Goal: Transaction & Acquisition: Purchase product/service

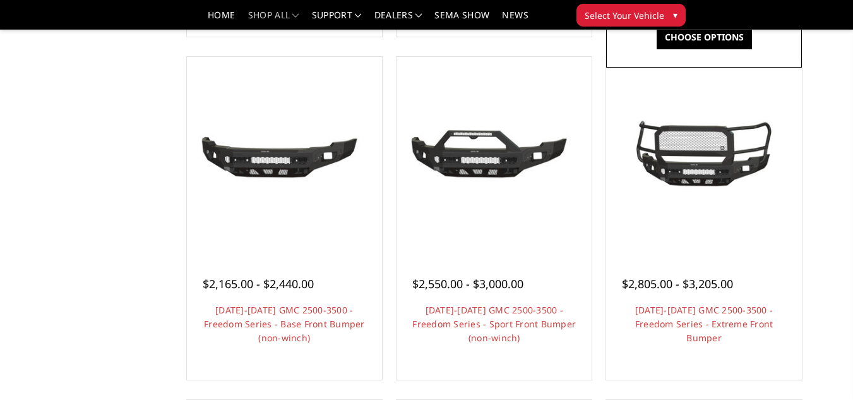
scroll to position [440, 0]
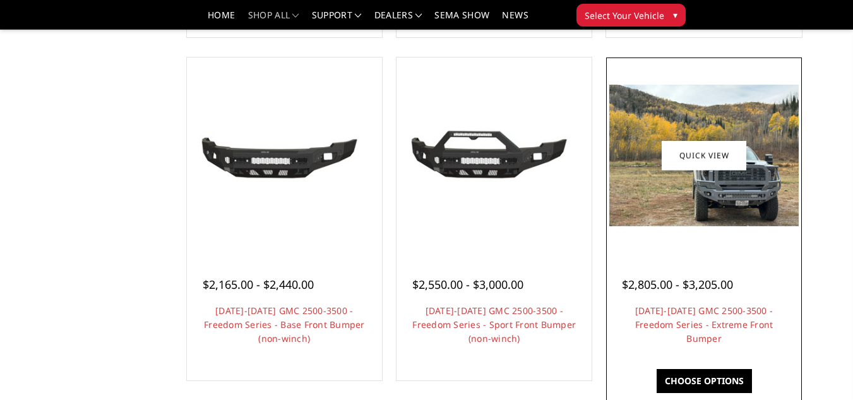
click at [651, 236] on div at bounding box center [704, 155] width 189 height 189
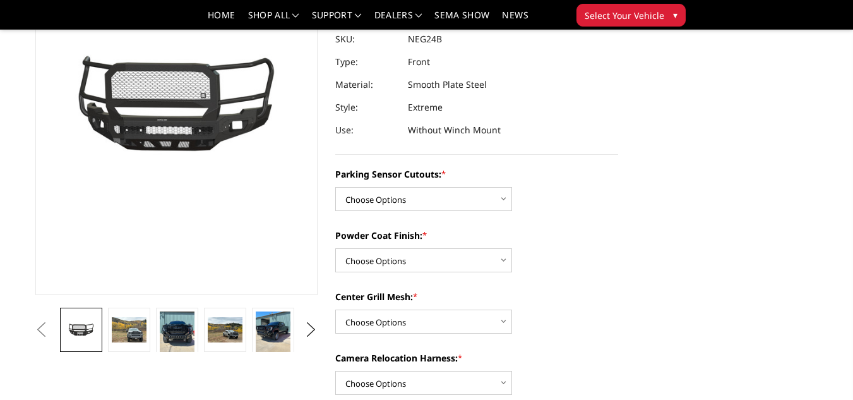
scroll to position [152, 0]
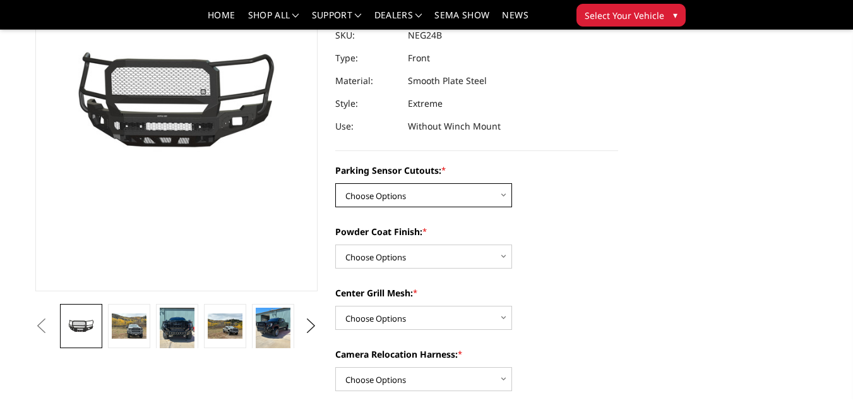
click at [374, 202] on select "Choose Options No - Without Parking Sensor Cutouts Yes - With Parking Sensor Cu…" at bounding box center [423, 195] width 177 height 24
select select "2874"
click at [335, 183] on select "Choose Options No - Without Parking Sensor Cutouts Yes - With Parking Sensor Cu…" at bounding box center [423, 195] width 177 height 24
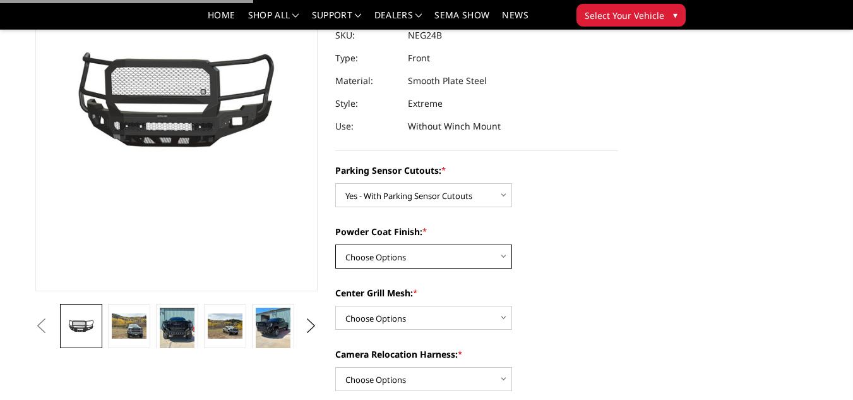
click at [396, 253] on select "Choose Options Bare Metal Texture Black Powder Coat" at bounding box center [423, 256] width 177 height 24
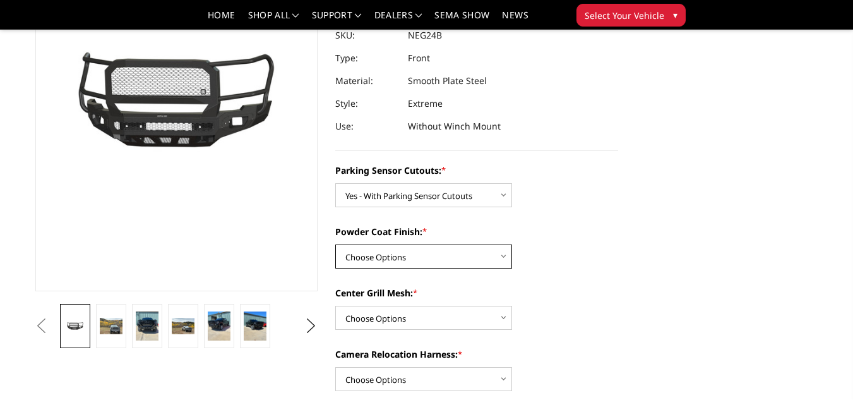
select select "2876"
click at [335, 244] on select "Choose Options Bare Metal Texture Black Powder Coat" at bounding box center [423, 256] width 177 height 24
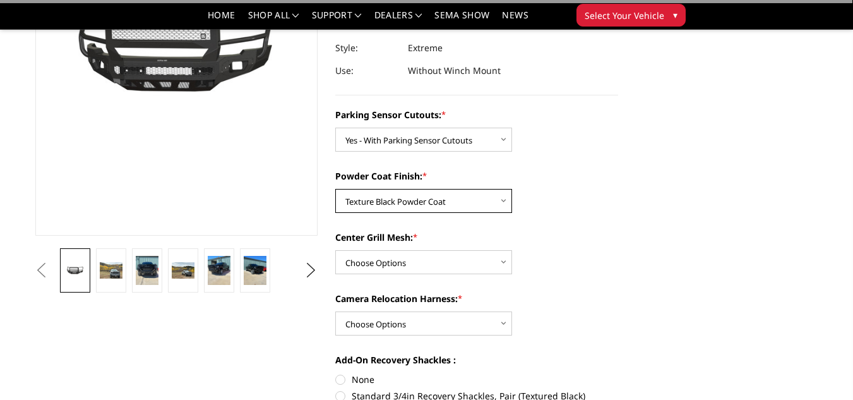
scroll to position [214, 0]
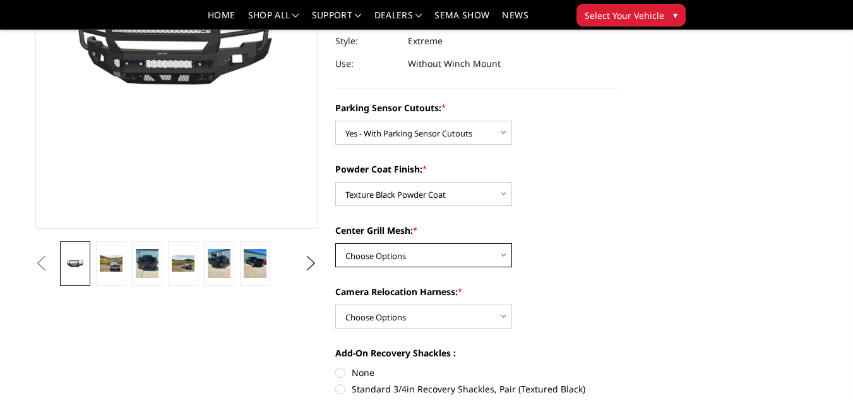
click at [425, 263] on select "Choose Options WITH Expanded Metal in Center Grill WITHOUT Expanded Metal in Ce…" at bounding box center [423, 255] width 177 height 24
select select "2877"
click at [335, 243] on select "Choose Options WITH Expanded Metal in Center Grill WITHOUT Expanded Metal in Ce…" at bounding box center [423, 255] width 177 height 24
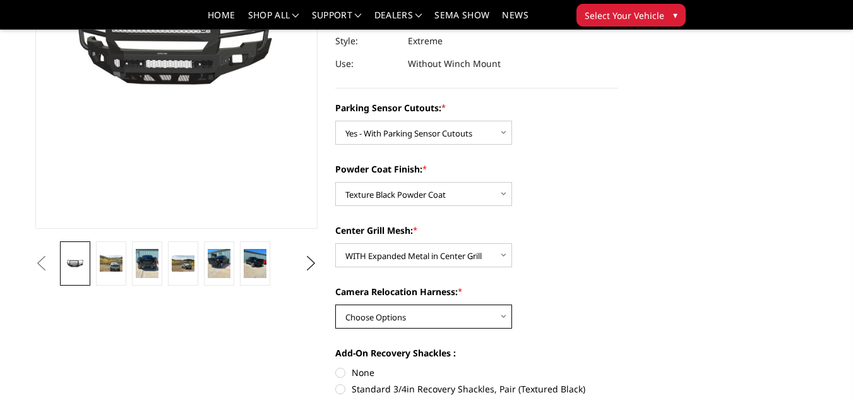
click at [432, 311] on select "Choose Options WITH Camera Relocation Harness WITHOUT Camera Relocation Harness" at bounding box center [423, 316] width 177 height 24
select select "2879"
click at [335, 304] on select "Choose Options WITH Camera Relocation Harness WITHOUT Camera Relocation Harness" at bounding box center [423, 316] width 177 height 24
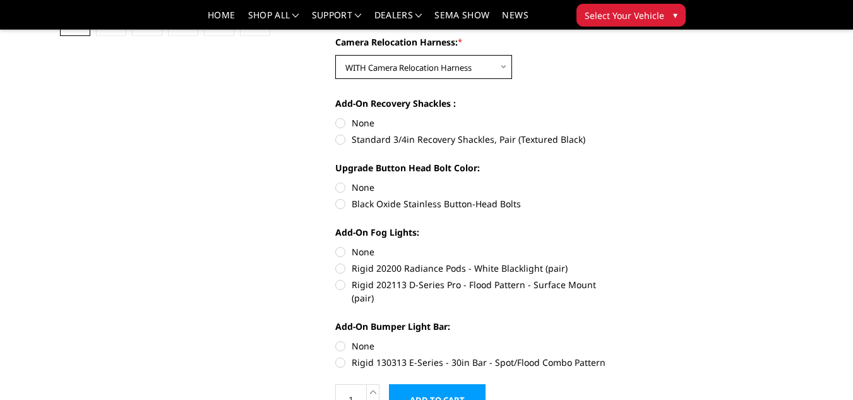
scroll to position [465, 0]
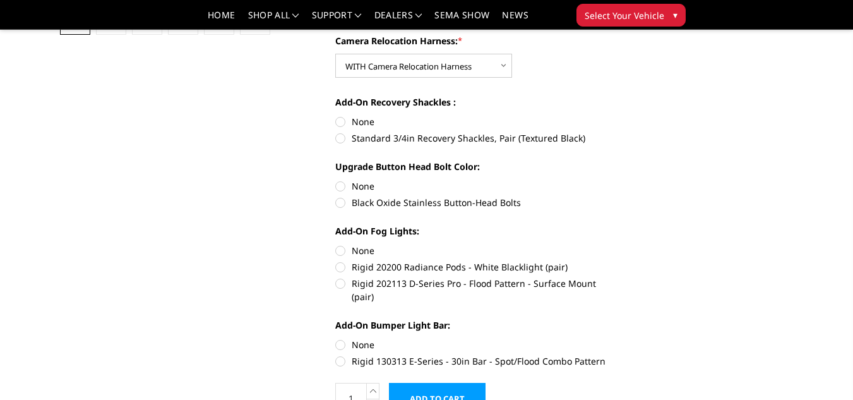
click at [490, 281] on label "Rigid 202113 D-Series Pro - Flood Pattern - Surface Mount (pair)" at bounding box center [476, 290] width 283 height 27
click at [618, 261] on input "Rigid 202113 D-Series Pro - Flood Pattern - Surface Mount (pair)" at bounding box center [618, 260] width 1 height 1
radio input "true"
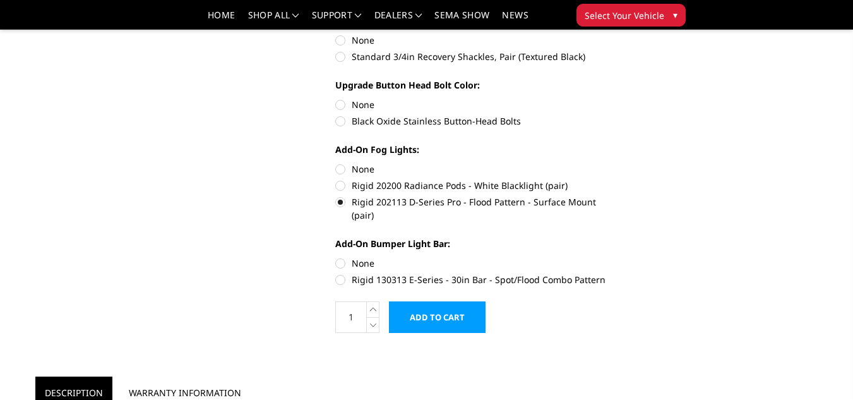
scroll to position [545, 0]
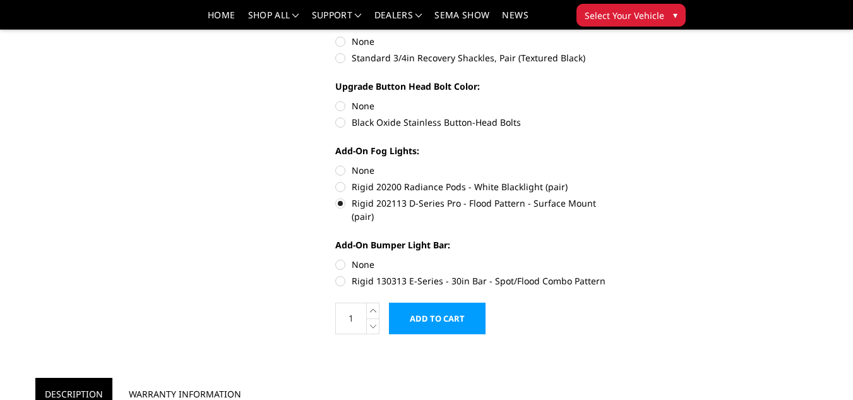
click at [423, 274] on label "Rigid 130313 E-Series - 30in Bar - Spot/Flood Combo Pattern" at bounding box center [476, 280] width 283 height 13
click at [618, 258] on input "Rigid 130313 E-Series - 30in Bar - Spot/Flood Combo Pattern" at bounding box center [618, 258] width 1 height 1
radio input "true"
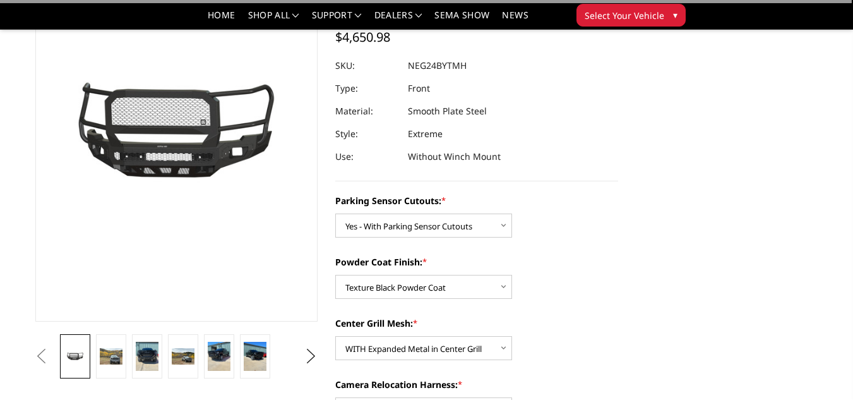
scroll to position [119, 0]
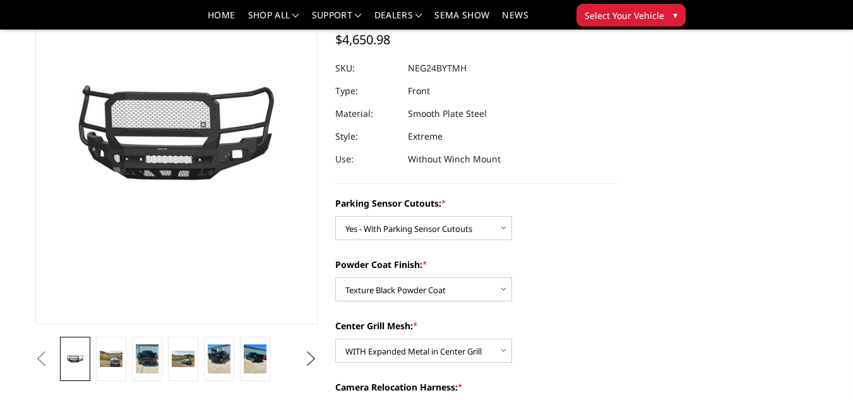
click at [318, 353] on button "Next" at bounding box center [311, 358] width 19 height 19
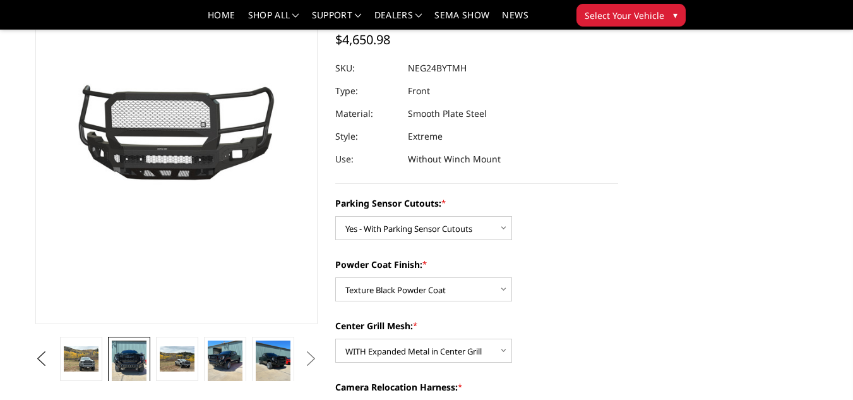
click at [128, 370] on img at bounding box center [129, 363] width 34 height 45
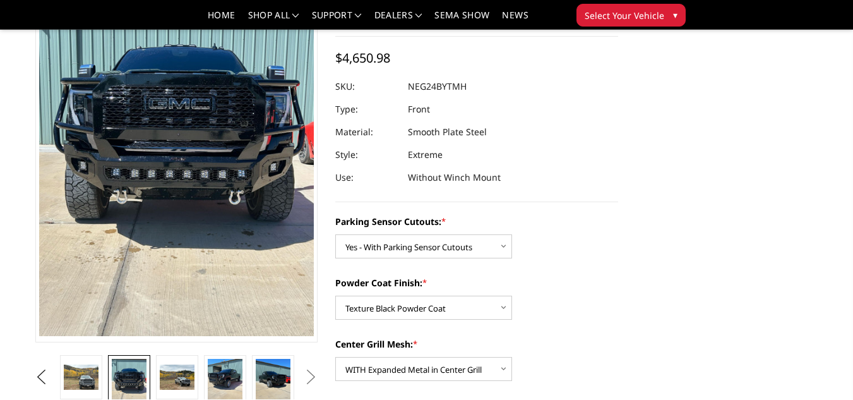
scroll to position [101, 0]
click at [193, 380] on img at bounding box center [177, 377] width 34 height 26
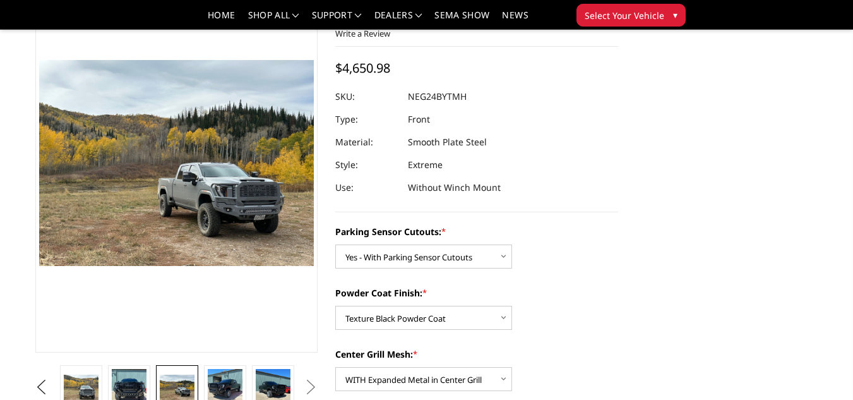
scroll to position [0, 0]
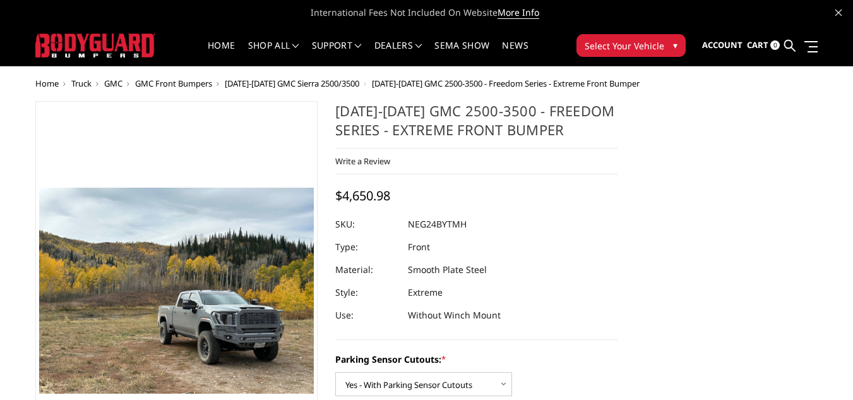
click at [647, 42] on span "Select Your Vehicle" at bounding box center [625, 45] width 80 height 13
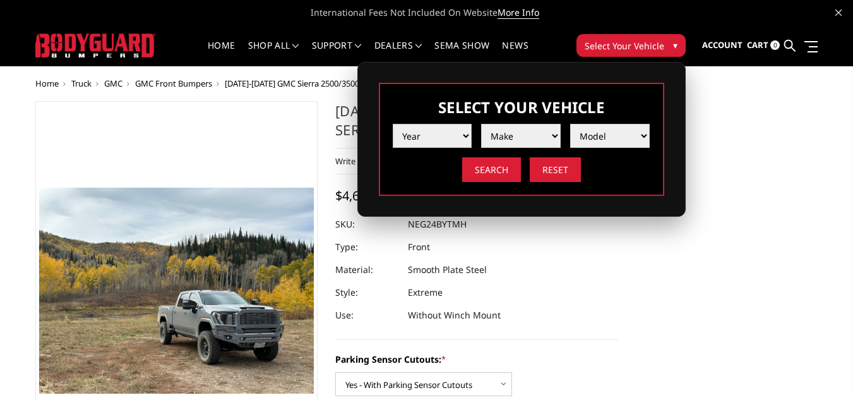
click at [425, 137] on select "Year 2025 2024 2023 2022 2021 2020 2019 2018 2017 2016 2015 2014 2013 2012 2011…" at bounding box center [433, 136] width 80 height 24
select select "yr_2024"
click at [393, 124] on select "Year 2025 2024 2023 2022 2021 2020 2019 2018 2017 2016 2015 2014 2013 2012 2011…" at bounding box center [433, 136] width 80 height 24
click at [518, 138] on select "Make Chevrolet Ford GMC Ram Toyota" at bounding box center [521, 136] width 80 height 24
select select "mk_gmc"
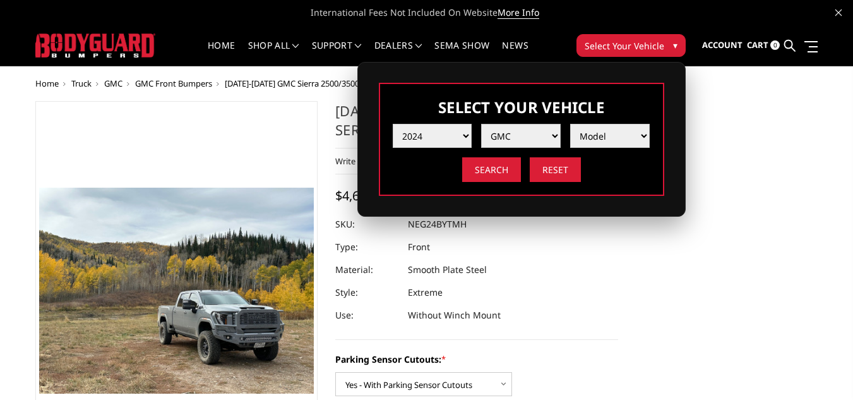
click at [481, 124] on select "Make Chevrolet Ford GMC Ram Toyota" at bounding box center [521, 136] width 80 height 24
click at [623, 147] on select "Model Sierra 1500 Sierra 2500 / 3500" at bounding box center [610, 136] width 80 height 24
select select "md_sierra-2500-3500"
click at [570, 124] on select "Model Sierra 1500 Sierra 2500 / 3500" at bounding box center [610, 136] width 80 height 24
click at [494, 171] on input "Search" at bounding box center [491, 169] width 59 height 25
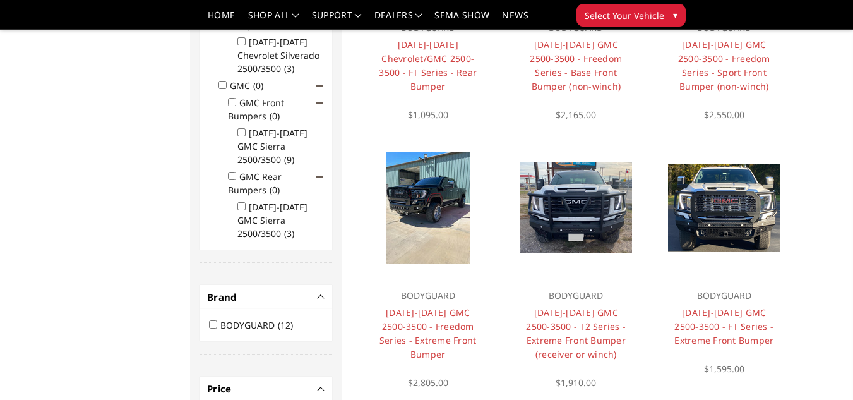
scroll to position [318, 0]
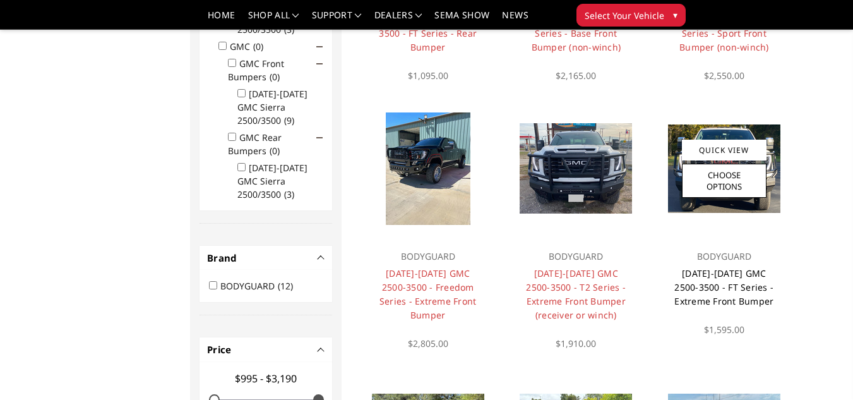
click at [721, 287] on link "[DATE]-[DATE] GMC 2500-3500 - FT Series - Extreme Front Bumper" at bounding box center [724, 287] width 99 height 40
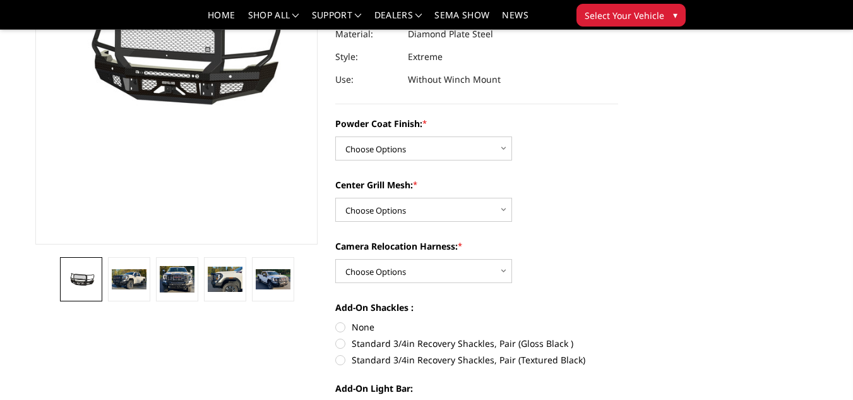
scroll to position [209, 0]
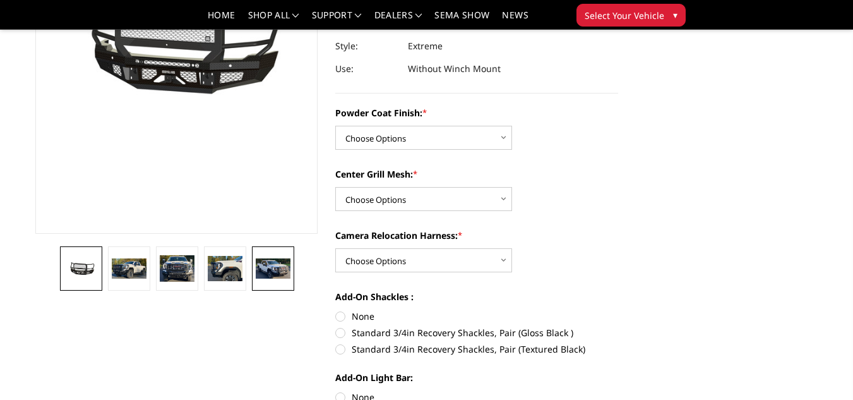
click at [277, 265] on img at bounding box center [273, 268] width 34 height 21
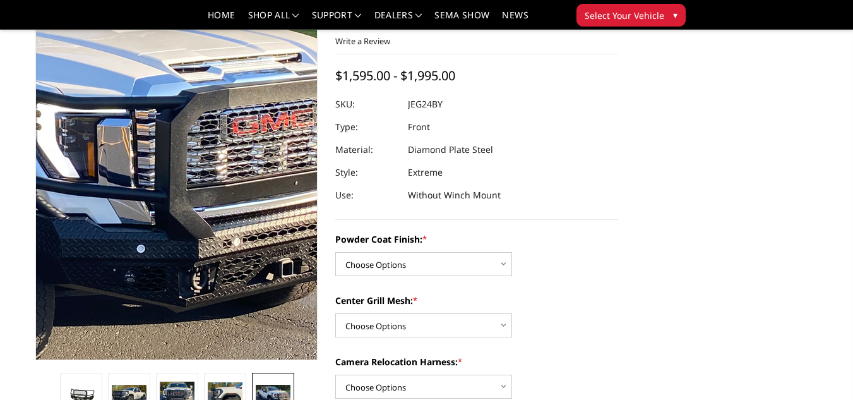
scroll to position [84, 0]
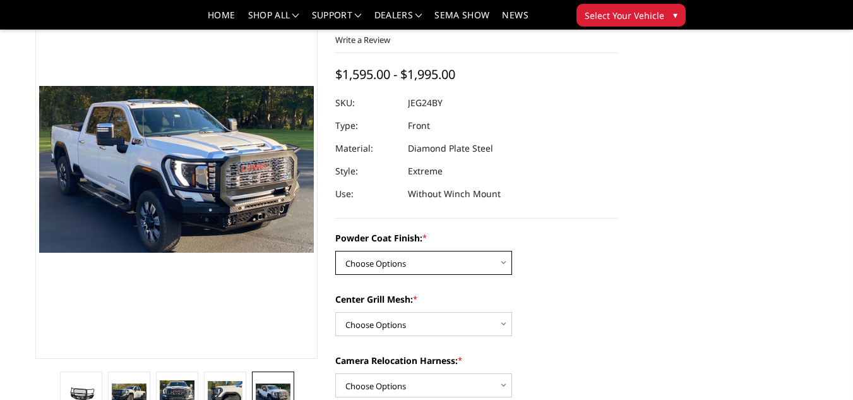
click at [413, 255] on select "Choose Options Bare Metal Gloss Black Powder Coat Textured Black Powder Coat" at bounding box center [423, 263] width 177 height 24
select select "3285"
click at [335, 251] on select "Choose Options Bare Metal Gloss Black Powder Coat Textured Black Powder Coat" at bounding box center [423, 263] width 177 height 24
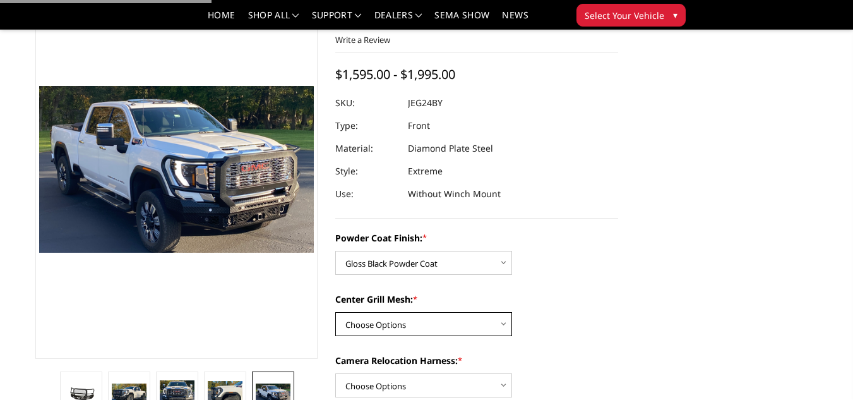
click at [404, 317] on select "Choose Options WITH Expanded Metal in Center Grill WITHOUT Expanded Metal in Ce…" at bounding box center [423, 324] width 177 height 24
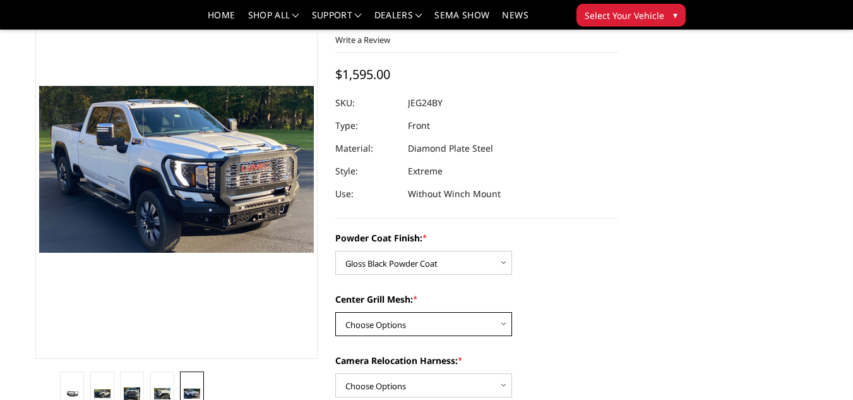
select select "3287"
click at [335, 312] on select "Choose Options WITH Expanded Metal in Center Grill WITHOUT Expanded Metal in Ce…" at bounding box center [423, 324] width 177 height 24
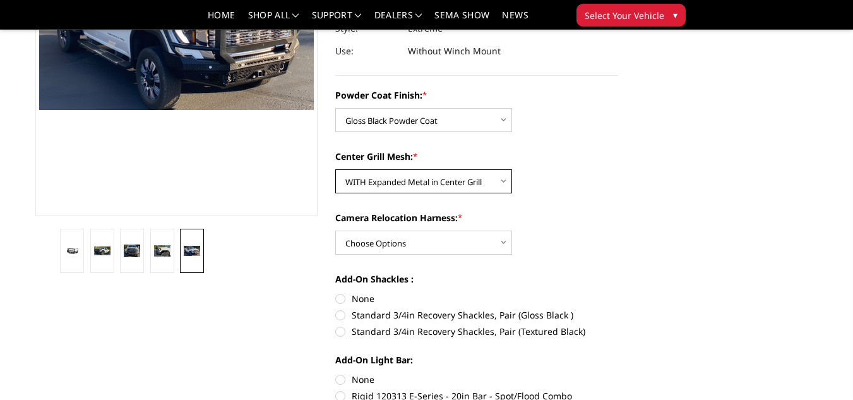
scroll to position [230, 0]
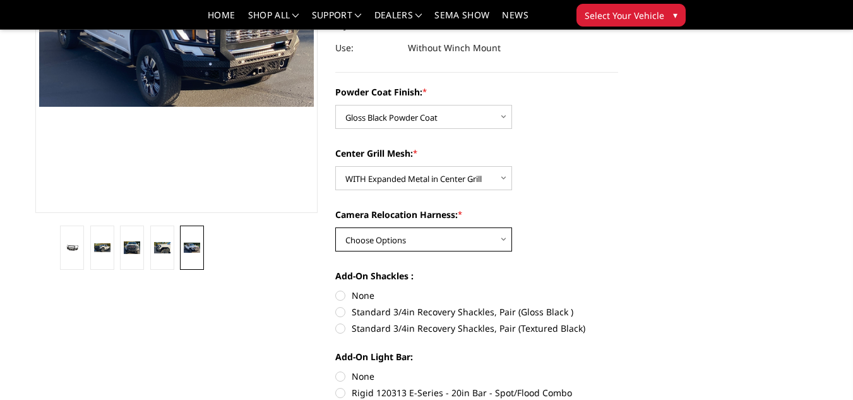
click at [471, 233] on select "Choose Options WITH Camera Relocation Harness WITHOUT Camera Relocation Harness" at bounding box center [423, 239] width 177 height 24
select select "3289"
click at [335, 227] on select "Choose Options WITH Camera Relocation Harness WITHOUT Camera Relocation Harness" at bounding box center [423, 239] width 177 height 24
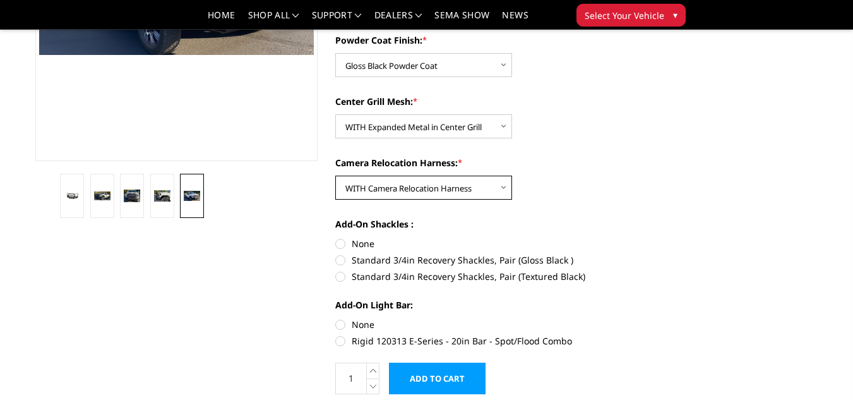
scroll to position [282, 0]
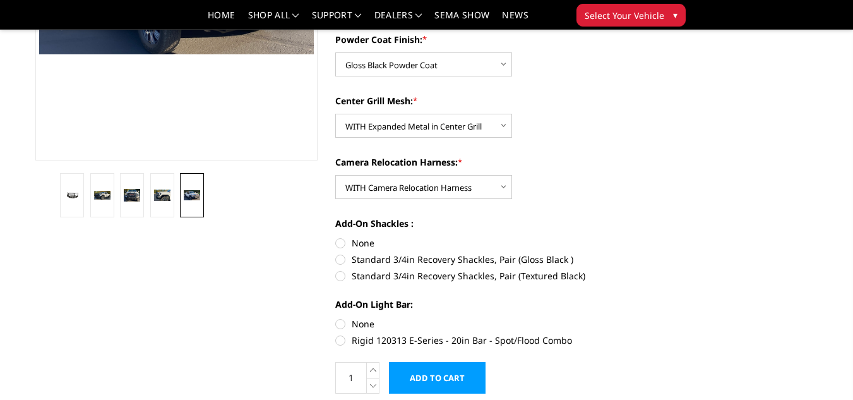
click at [396, 339] on label "Rigid 120313 E-Series - 20in Bar - Spot/Flood Combo" at bounding box center [476, 340] width 283 height 13
click at [618, 318] on input "Rigid 120313 E-Series - 20in Bar - Spot/Flood Combo" at bounding box center [618, 317] width 1 height 1
radio input "true"
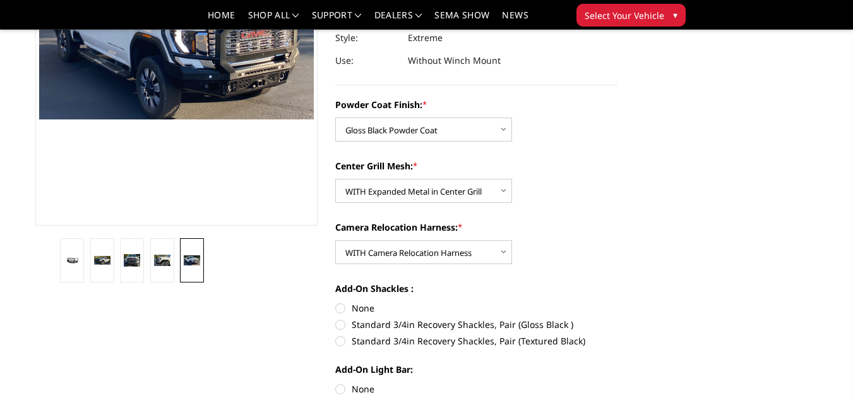
scroll to position [232, 0]
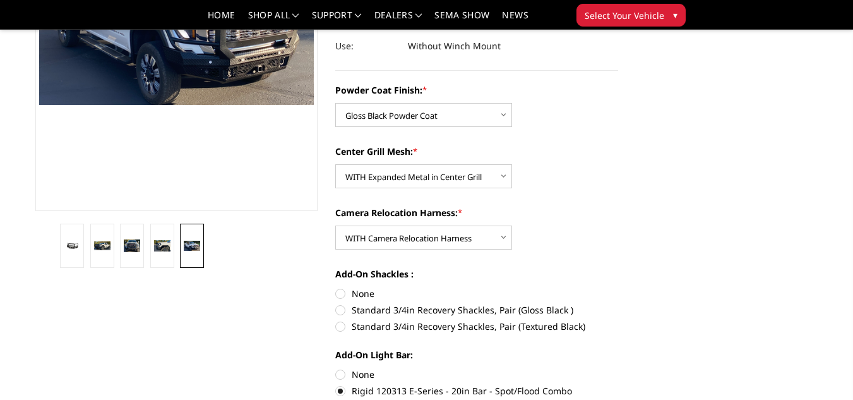
click at [343, 311] on label "Standard 3/4in Recovery Shackles, Pair (Gloss Black )" at bounding box center [476, 309] width 283 height 13
click at [618, 287] on input "Standard 3/4in Recovery Shackles, Pair (Gloss Black )" at bounding box center [618, 287] width 1 height 1
radio input "true"
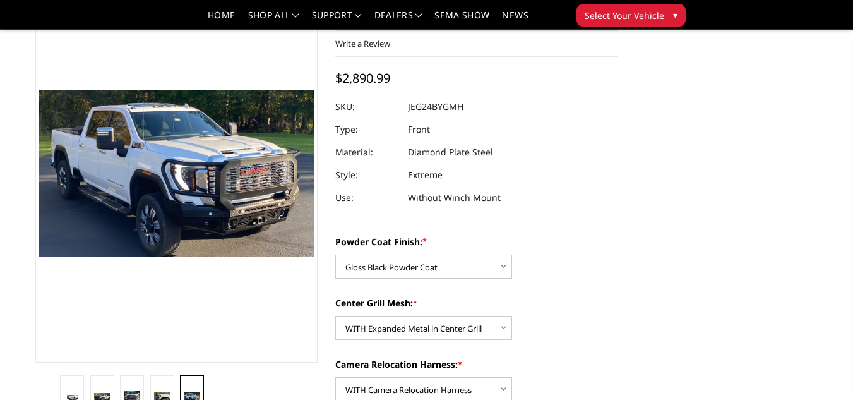
scroll to position [78, 0]
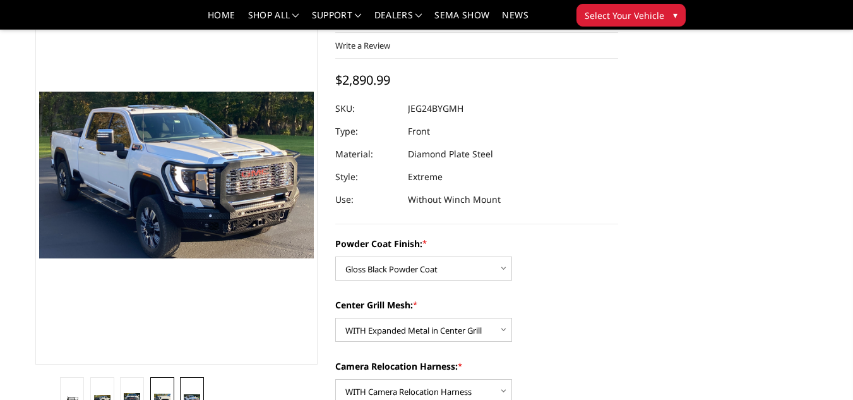
click at [159, 387] on link at bounding box center [162, 399] width 24 height 44
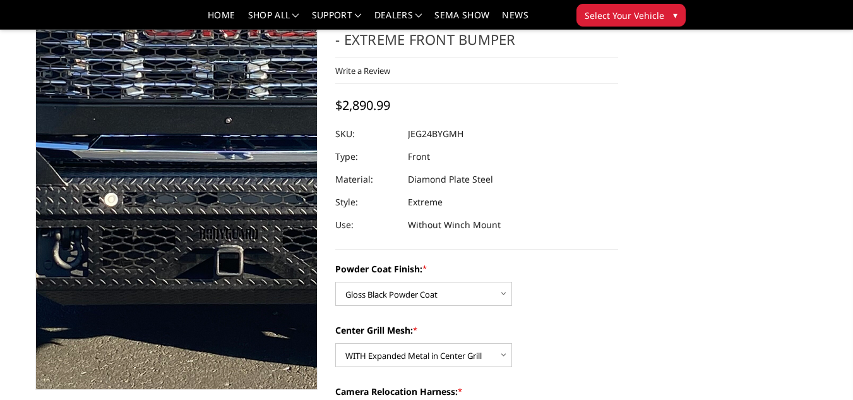
scroll to position [90, 0]
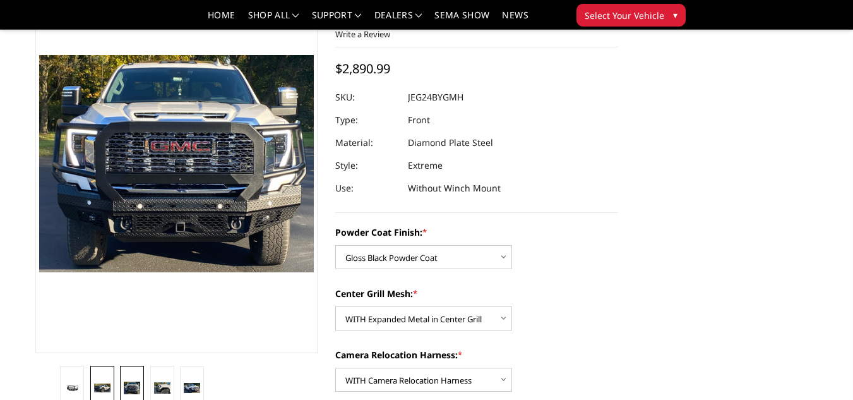
click at [104, 391] on img at bounding box center [102, 387] width 16 height 9
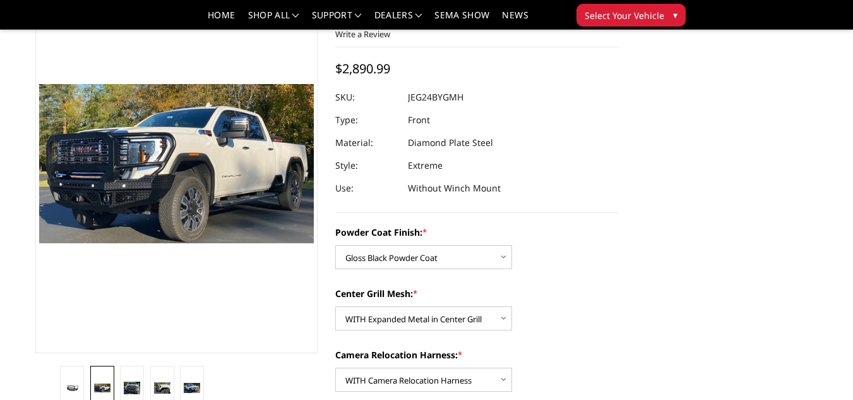
scroll to position [119, 0]
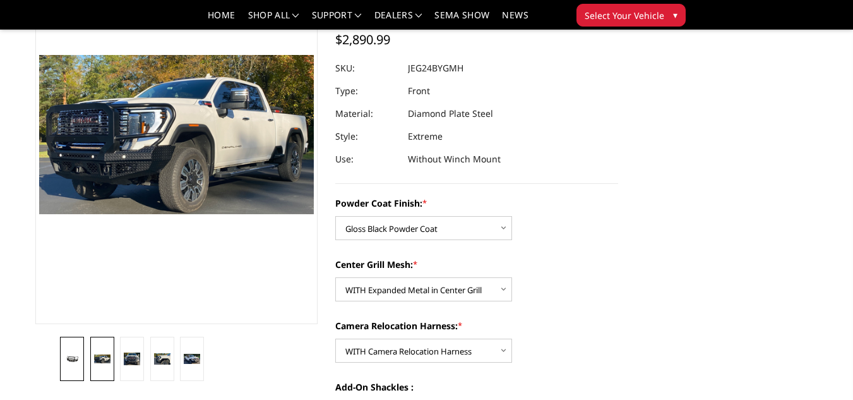
click at [67, 349] on link at bounding box center [72, 359] width 24 height 44
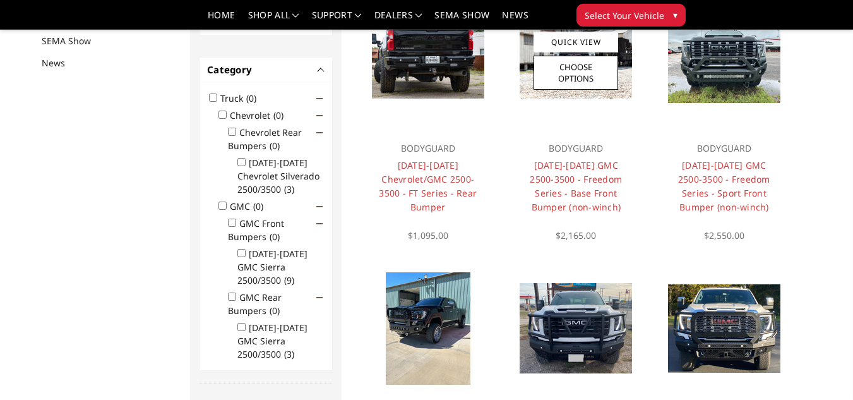
scroll to position [164, 0]
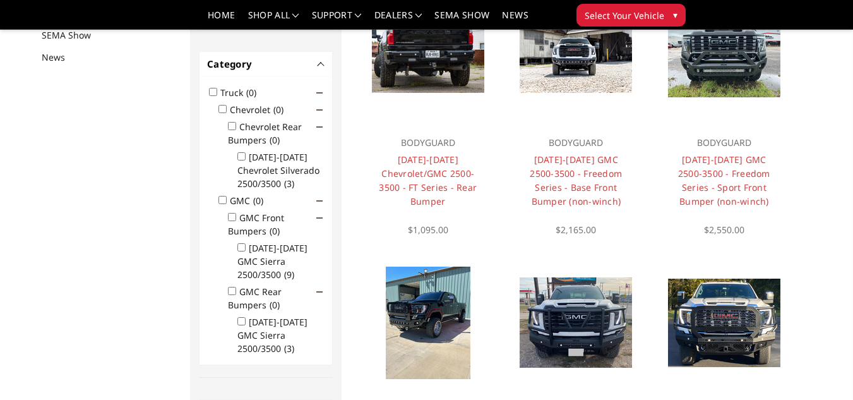
click at [550, 241] on li "Quick View Choose Options BODYGUARD [DATE]-[DATE] GMC 2500-3500 - Freedom Serie…" at bounding box center [576, 116] width 148 height 268
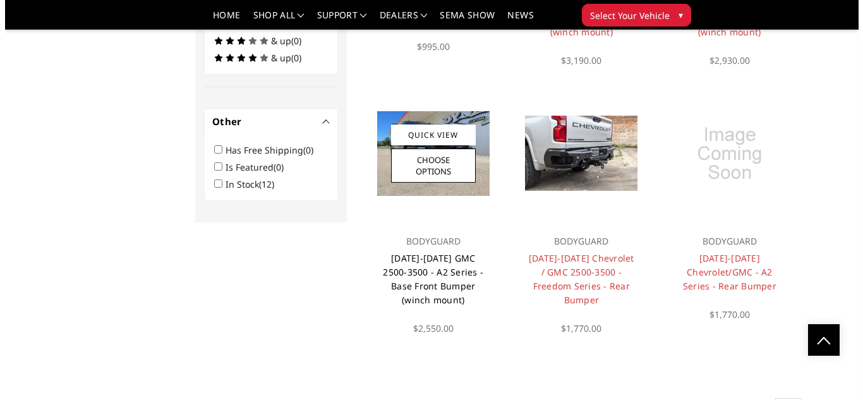
scroll to position [869, 0]
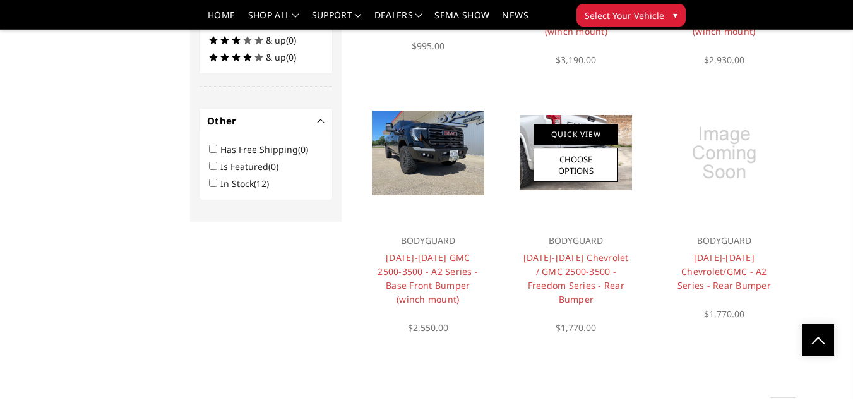
click at [576, 126] on link "Quick View" at bounding box center [576, 134] width 85 height 21
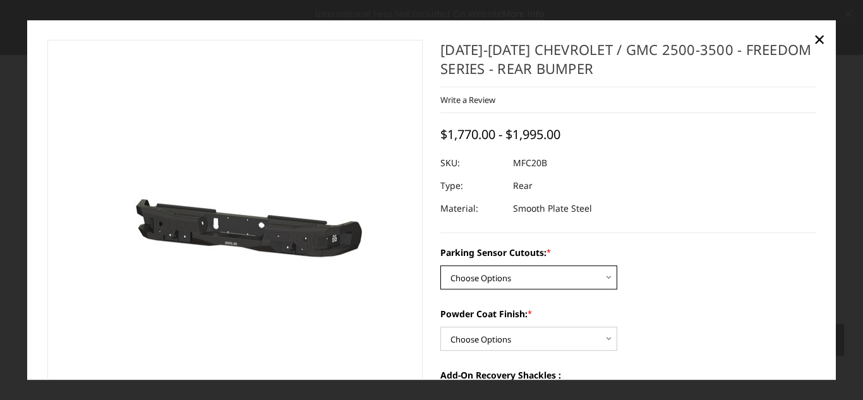
click at [526, 277] on select "Choose Options No - Without Parking Sensor Cutouts Yes - With Parking Sensor Cu…" at bounding box center [528, 277] width 177 height 24
select select "2870"
click at [440, 265] on select "Choose Options No - Without Parking Sensor Cutouts Yes - With Parking Sensor Cu…" at bounding box center [528, 277] width 177 height 24
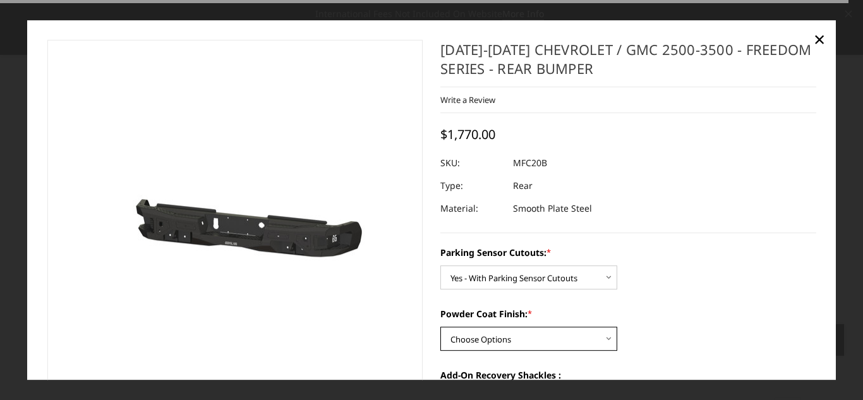
click at [503, 338] on select "Choose Options Bare Metal Texture Black Powder Coat" at bounding box center [528, 339] width 177 height 24
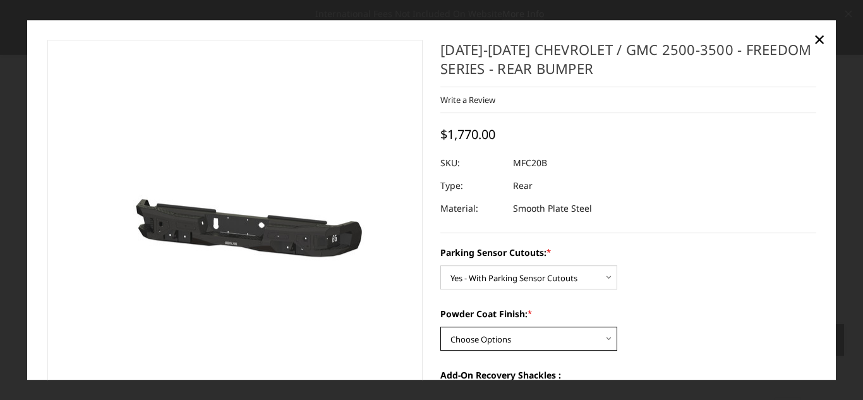
select select "2872"
click at [440, 327] on select "Choose Options Bare Metal Texture Black Powder Coat" at bounding box center [528, 339] width 177 height 24
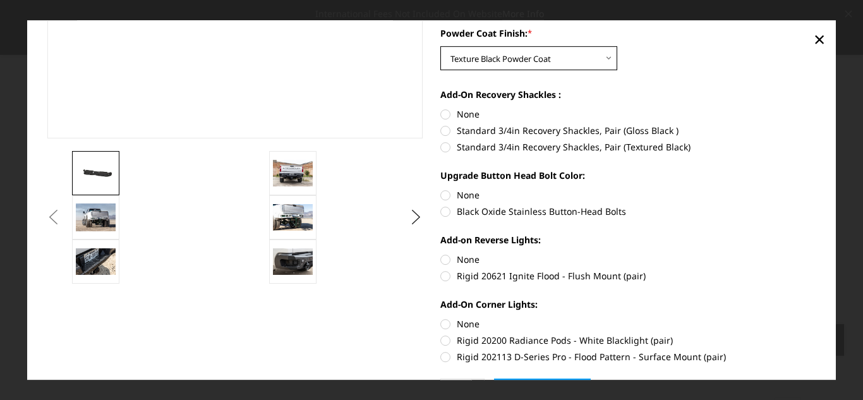
scroll to position [281, 0]
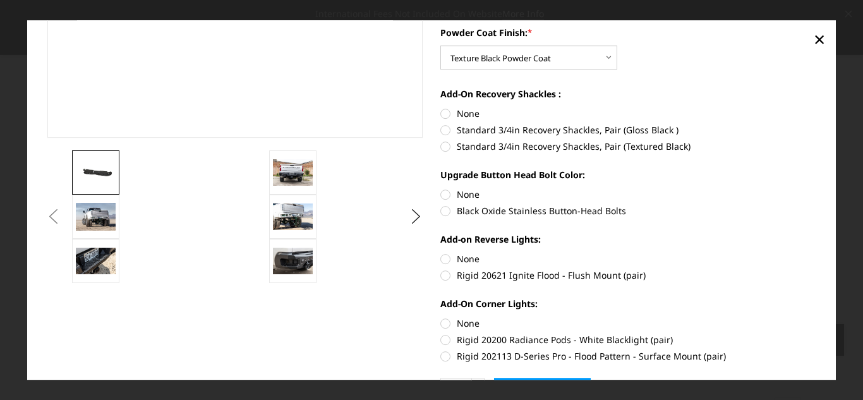
click at [445, 277] on label "Rigid 20621 Ignite Flood - Flush Mount (pair)" at bounding box center [628, 274] width 376 height 13
click at [816, 253] on input "Rigid 20621 Ignite Flood - Flush Mount (pair)" at bounding box center [816, 252] width 1 height 1
radio input "true"
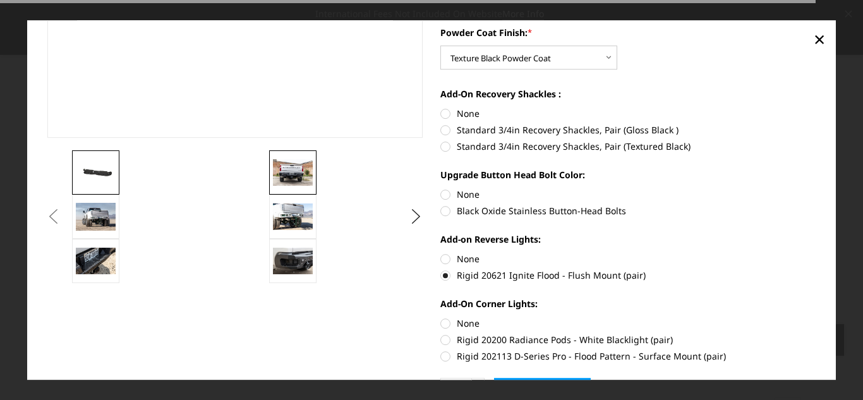
click at [287, 181] on img at bounding box center [293, 172] width 40 height 27
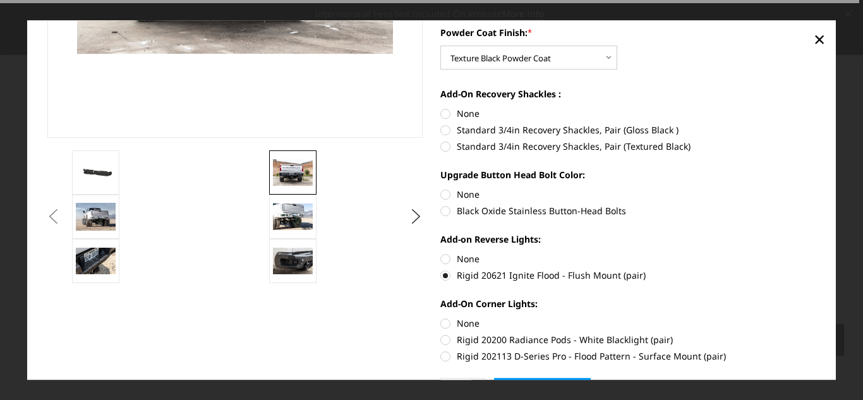
scroll to position [251, 0]
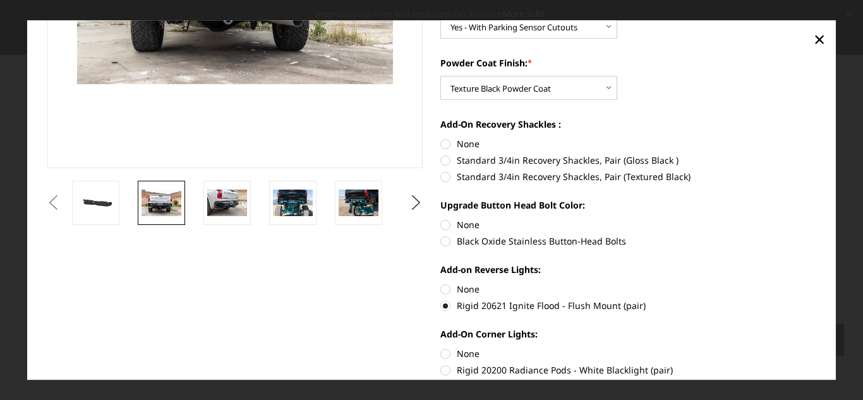
click at [287, 181] on link at bounding box center [292, 203] width 47 height 44
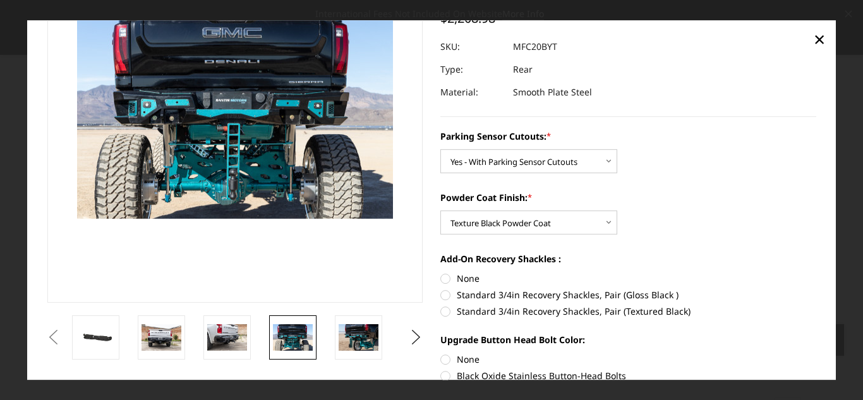
scroll to position [104, 0]
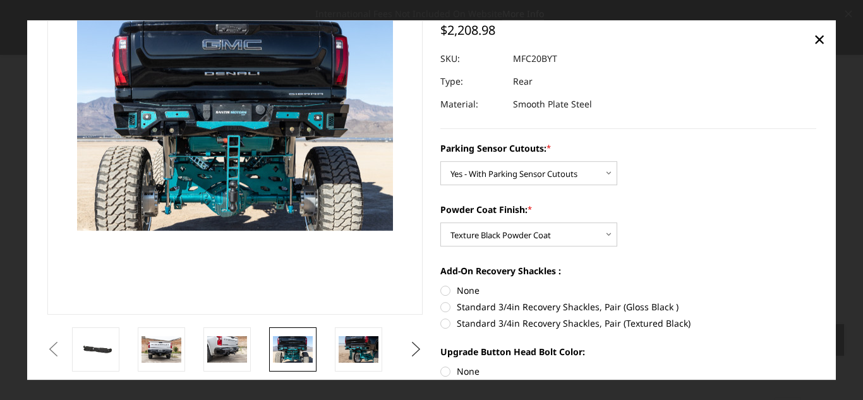
click at [407, 346] on button "Next" at bounding box center [416, 349] width 19 height 19
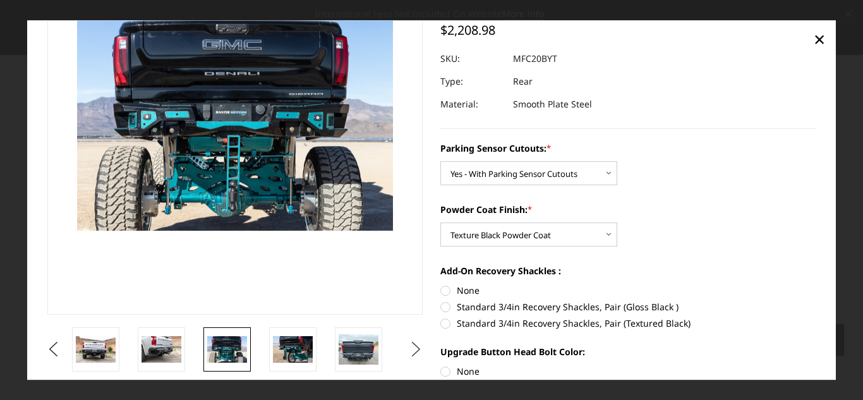
click at [407, 346] on button "Next" at bounding box center [416, 349] width 19 height 19
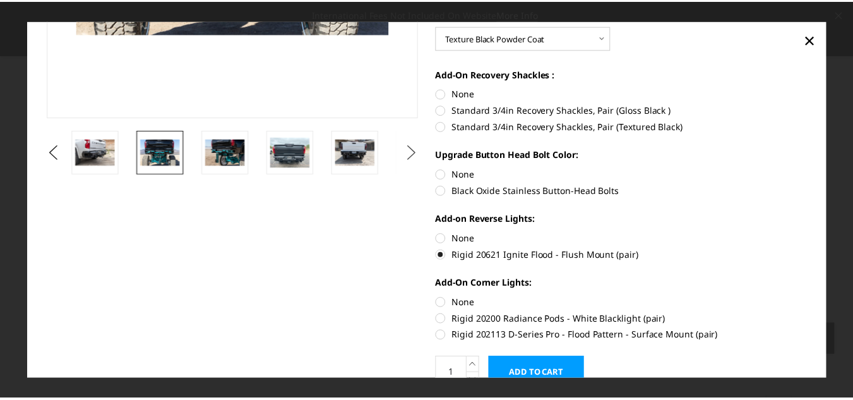
scroll to position [361, 0]
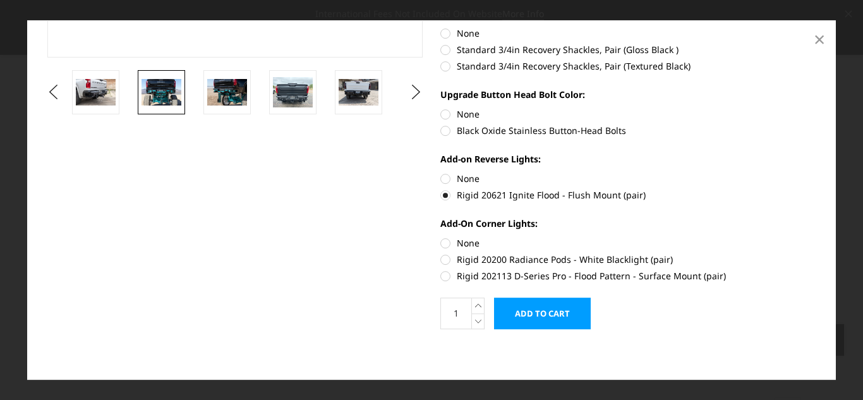
click at [824, 38] on span "×" at bounding box center [819, 38] width 11 height 27
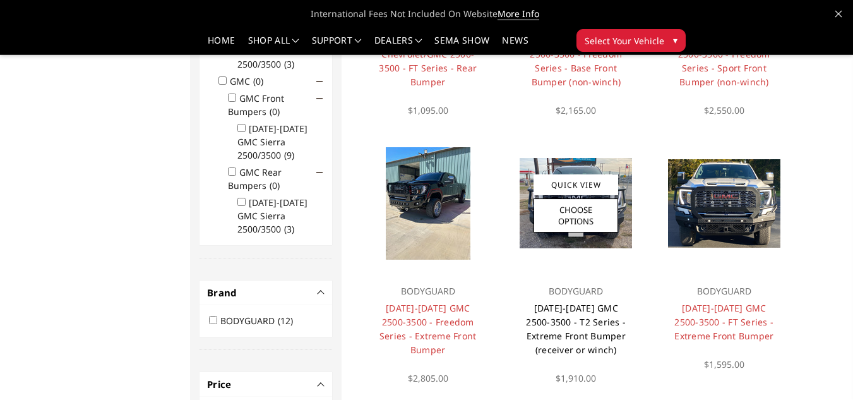
scroll to position [278, 0]
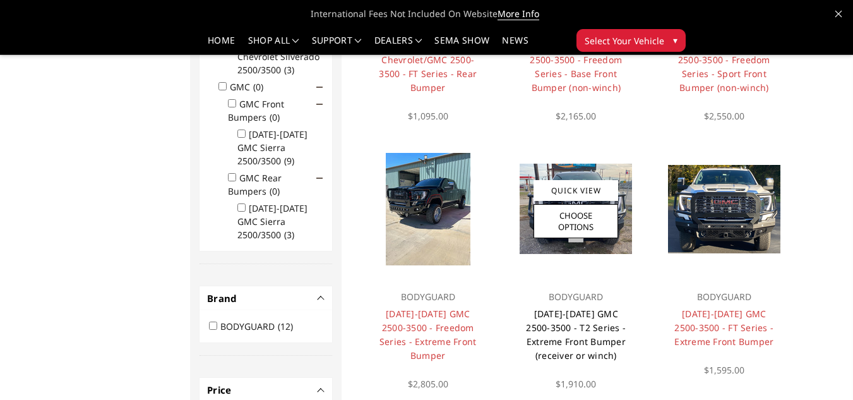
click at [586, 325] on link "[DATE]-[DATE] GMC 2500-3500 - T2 Series - Extreme Front Bumper (receiver or win…" at bounding box center [576, 335] width 100 height 54
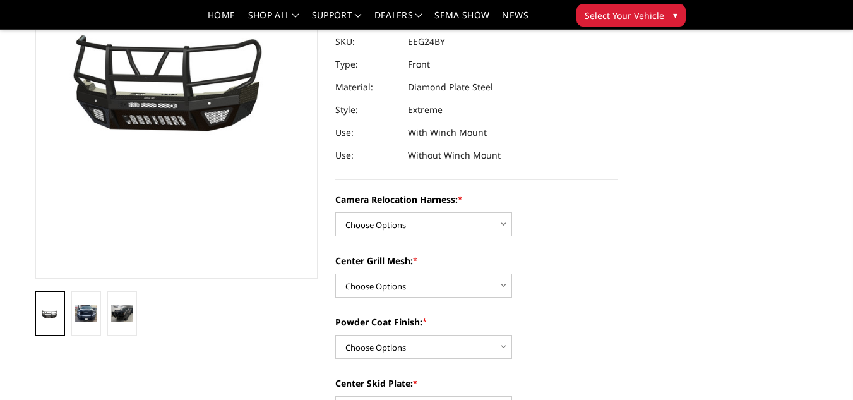
scroll to position [129, 0]
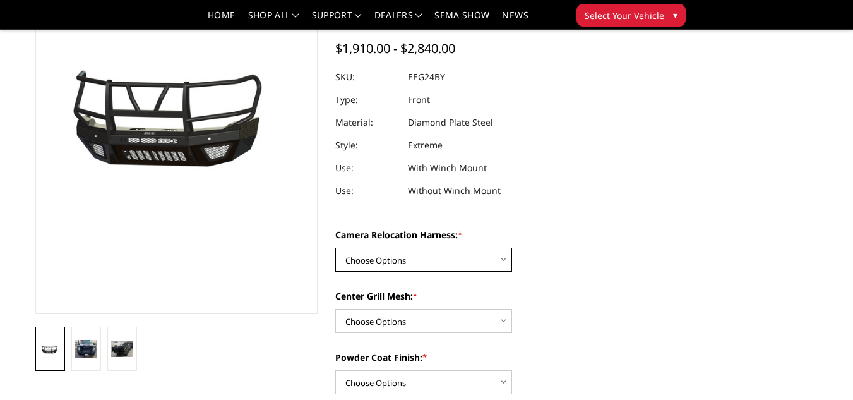
click at [416, 256] on select "Choose Options Without camera harness With camera harness" at bounding box center [423, 260] width 177 height 24
select select "3742"
click at [335, 248] on select "Choose Options Without camera harness With camera harness" at bounding box center [423, 260] width 177 height 24
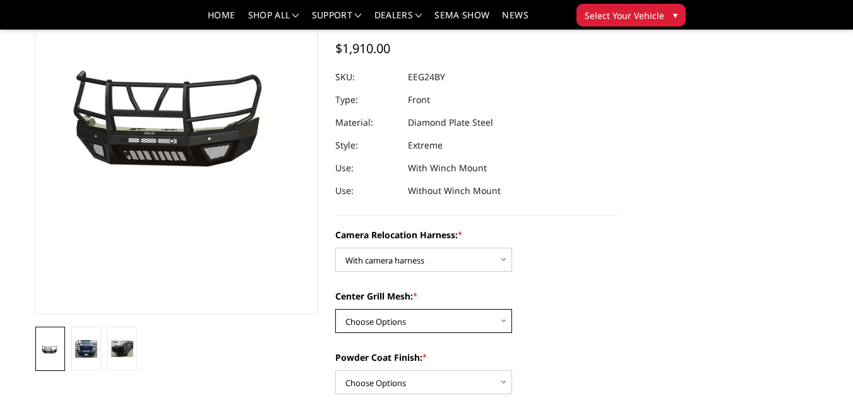
click at [418, 320] on select "Choose Options Without expanded metal With expanded metal" at bounding box center [423, 321] width 177 height 24
select select "3740"
click at [335, 309] on select "Choose Options Without expanded metal With expanded metal" at bounding box center [423, 321] width 177 height 24
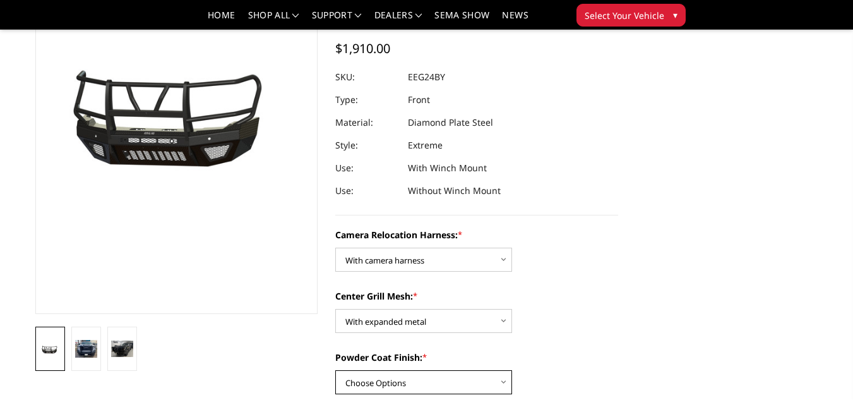
click at [431, 371] on select "Choose Options Textured Black Powder Coat Gloss Black Powder Coat Bare Metal" at bounding box center [423, 382] width 177 height 24
select select "3738"
click at [335, 370] on select "Choose Options Textured Black Powder Coat Gloss Black Powder Coat Bare Metal" at bounding box center [423, 382] width 177 height 24
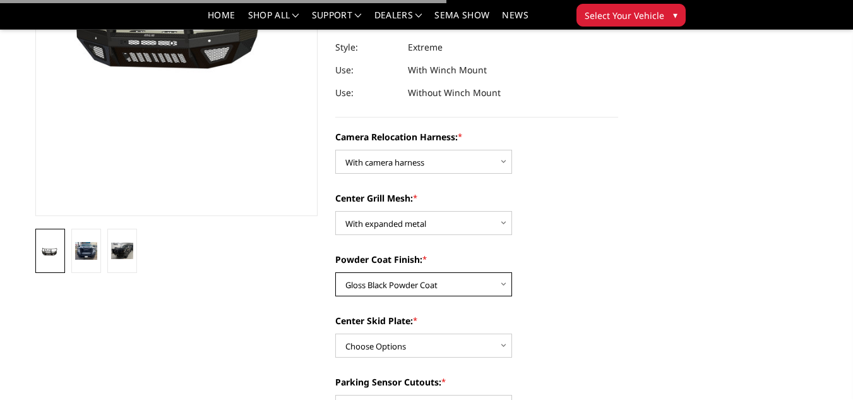
scroll to position [227, 0]
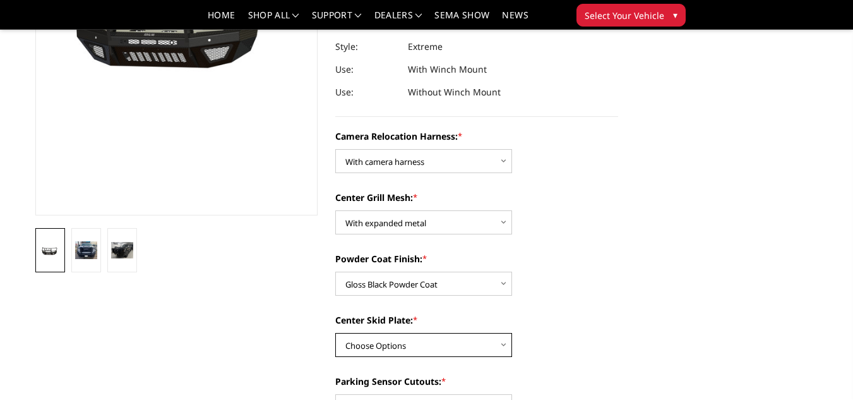
click at [425, 346] on select "Choose Options Winch Mount Skid Plate Standard Skid Plate (included) 2" Receive…" at bounding box center [423, 345] width 177 height 24
select select "3734"
click at [335, 333] on select "Choose Options Winch Mount Skid Plate Standard Skid Plate (included) 2" Receive…" at bounding box center [423, 345] width 177 height 24
click at [85, 238] on link at bounding box center [86, 250] width 30 height 44
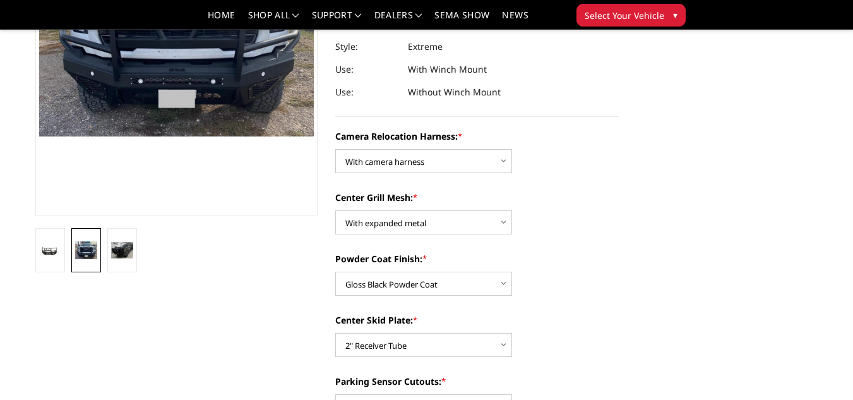
scroll to position [181, 0]
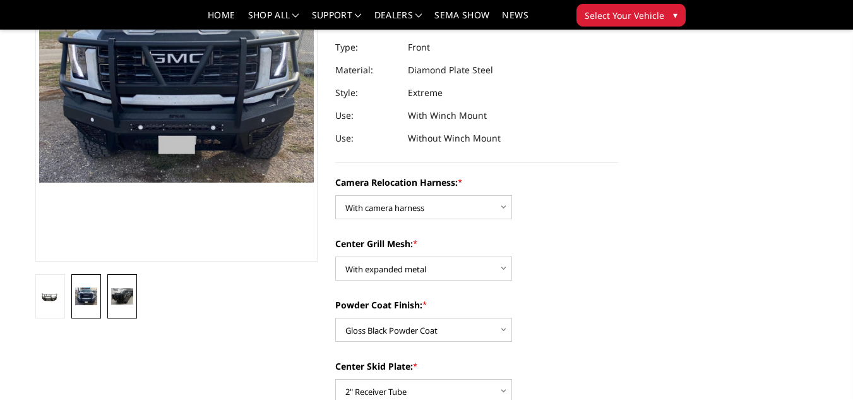
click at [117, 289] on img at bounding box center [122, 296] width 22 height 17
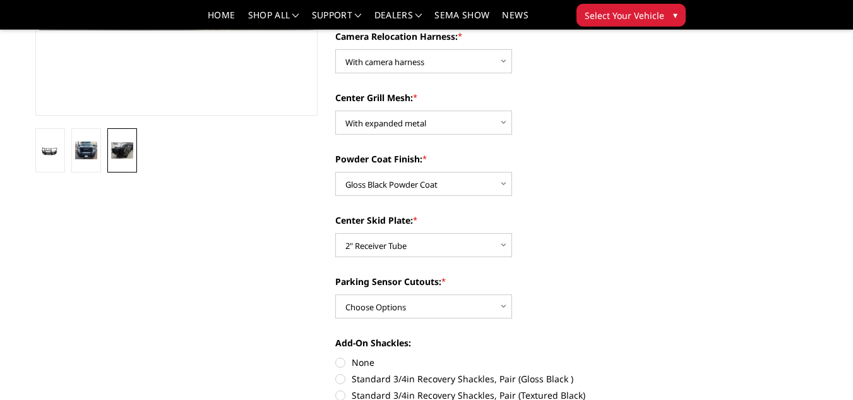
scroll to position [330, 0]
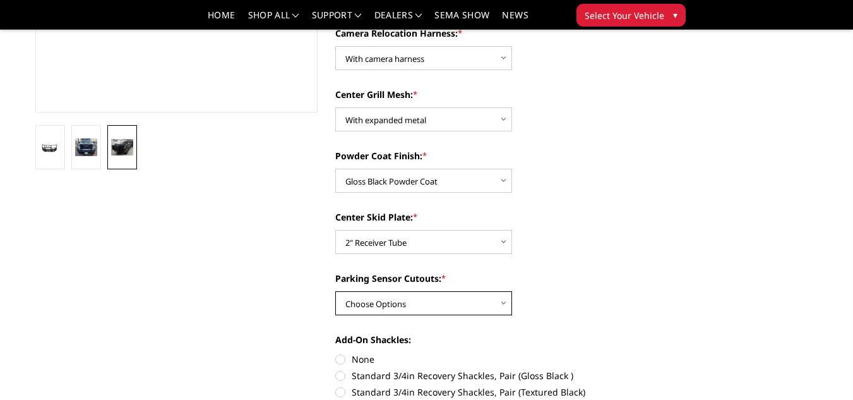
click at [479, 300] on select "Choose Options Yes - With Parking Sensor Cutouts" at bounding box center [423, 303] width 177 height 24
select select "3733"
click at [335, 291] on select "Choose Options Yes - With Parking Sensor Cutouts" at bounding box center [423, 303] width 177 height 24
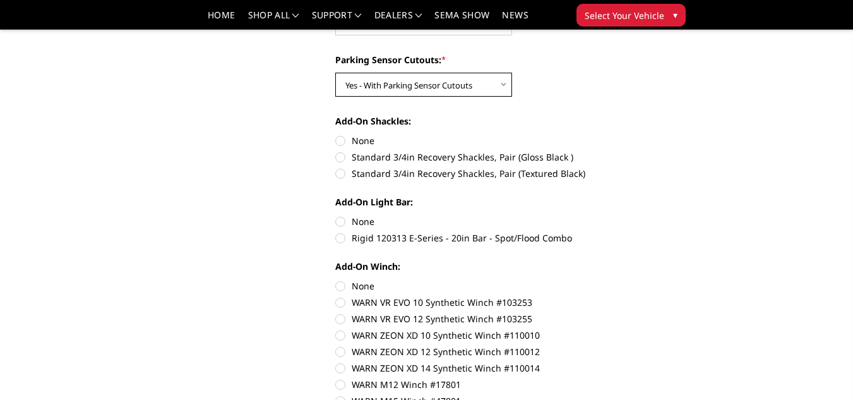
scroll to position [553, 0]
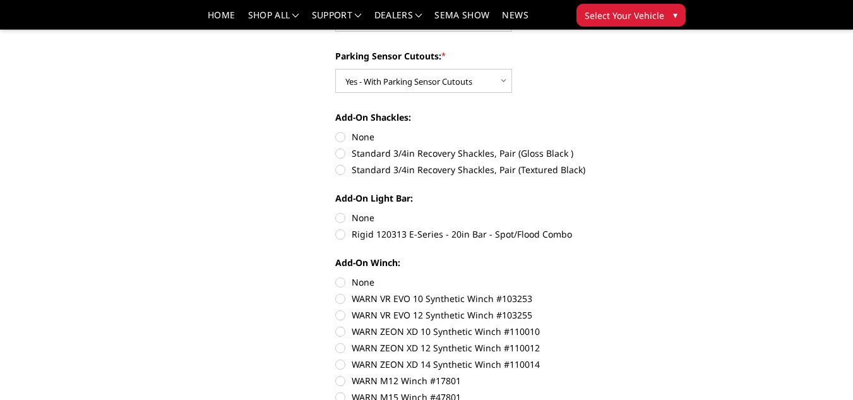
click at [461, 235] on label "Rigid 120313 E-Series - 20in Bar - Spot/Flood Combo" at bounding box center [476, 233] width 283 height 13
click at [618, 212] on input "Rigid 120313 E-Series - 20in Bar - Spot/Flood Combo" at bounding box center [618, 211] width 1 height 1
radio input "true"
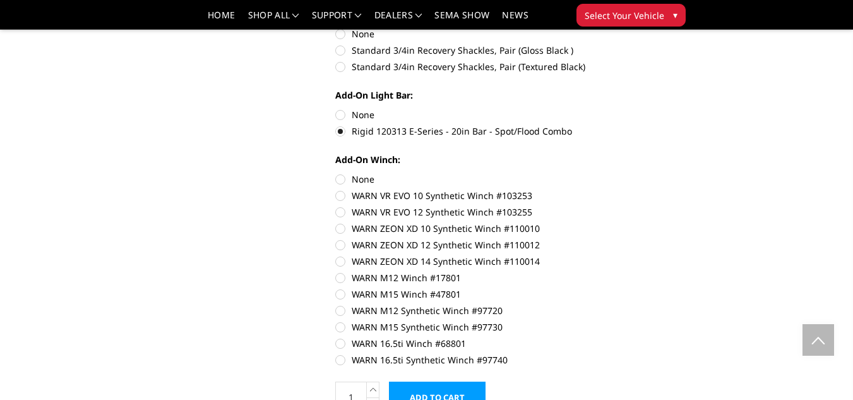
scroll to position [655, 0]
click at [341, 176] on label "None" at bounding box center [476, 179] width 283 height 13
click at [336, 174] on input "None" at bounding box center [335, 173] width 1 height 1
radio input "true"
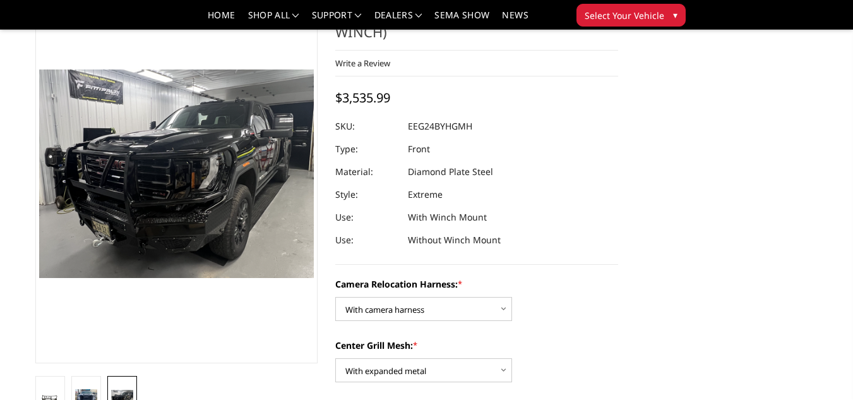
scroll to position [75, 0]
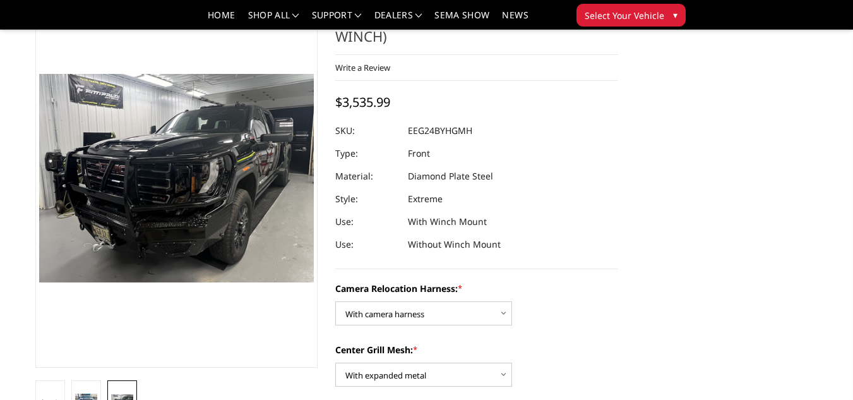
click at [122, 394] on img at bounding box center [122, 402] width 22 height 17
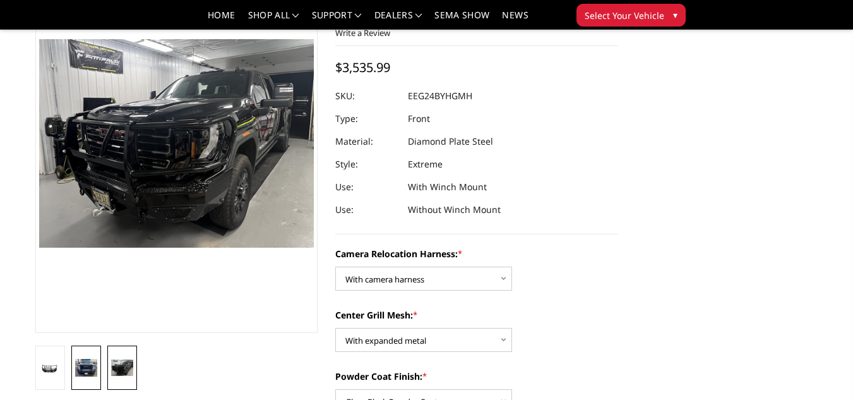
click at [90, 363] on img at bounding box center [86, 368] width 22 height 18
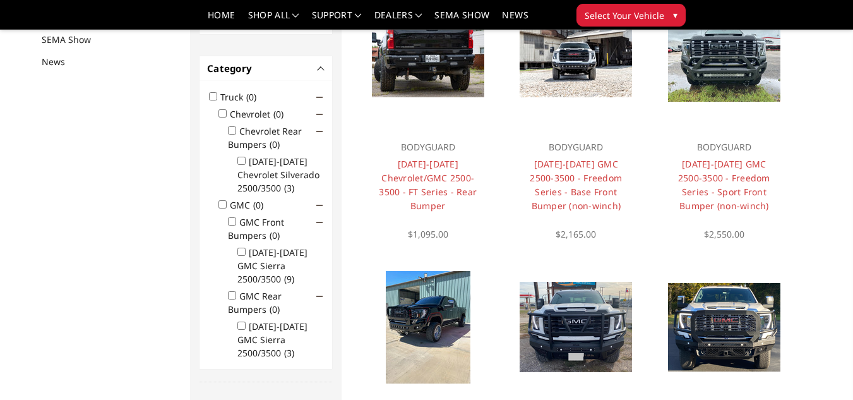
scroll to position [164, 0]
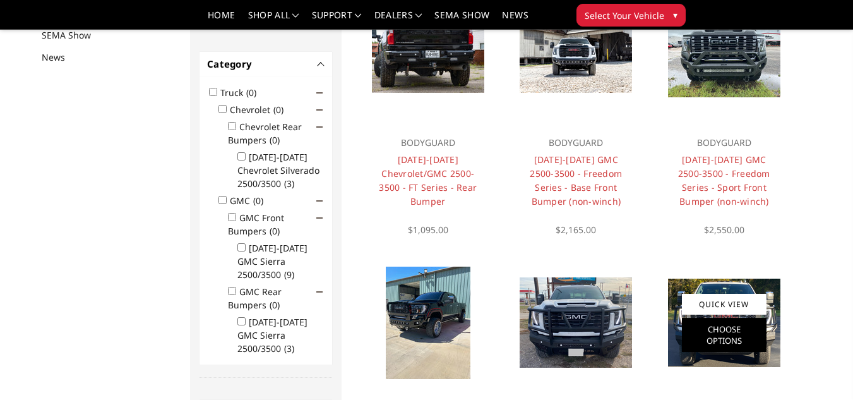
click at [709, 327] on link "Choose Options" at bounding box center [724, 335] width 85 height 34
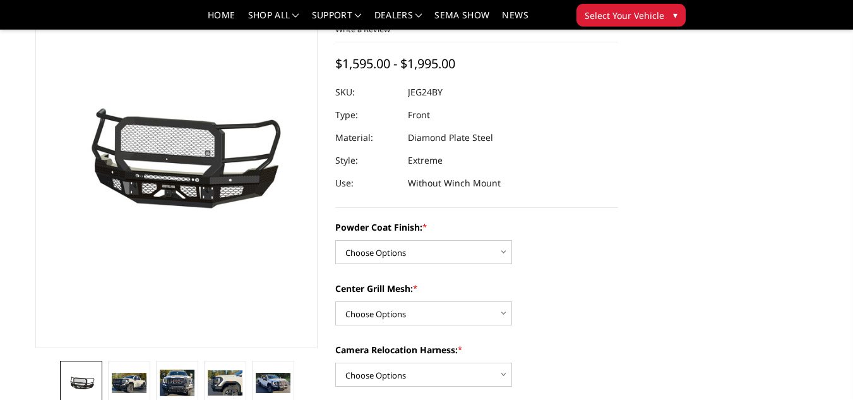
scroll to position [176, 0]
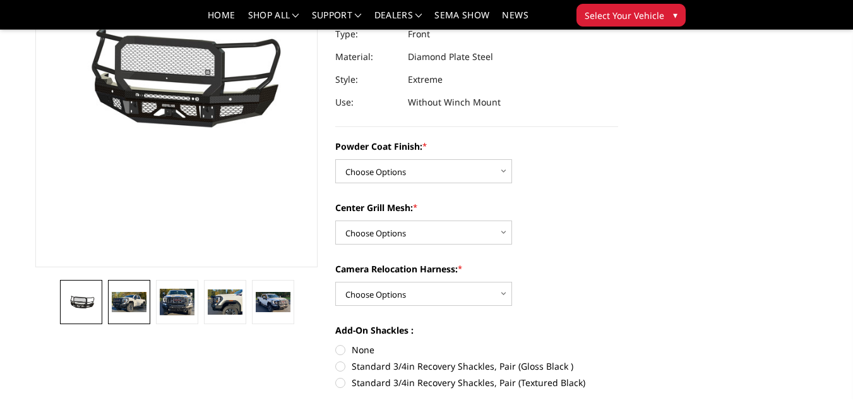
click at [147, 299] on link at bounding box center [129, 302] width 42 height 44
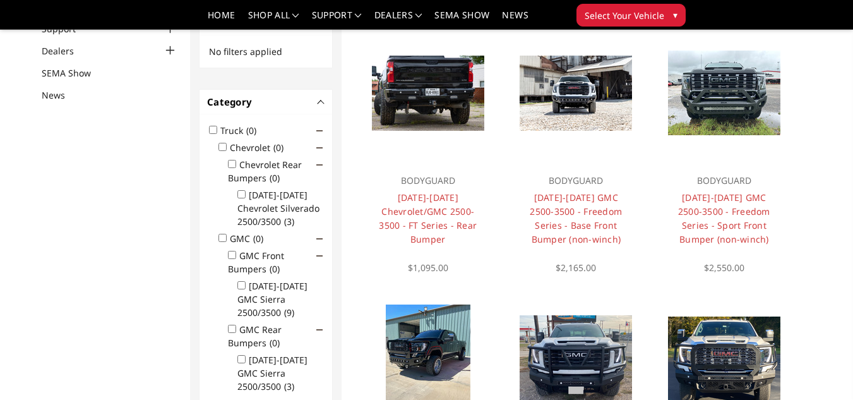
scroll to position [127, 0]
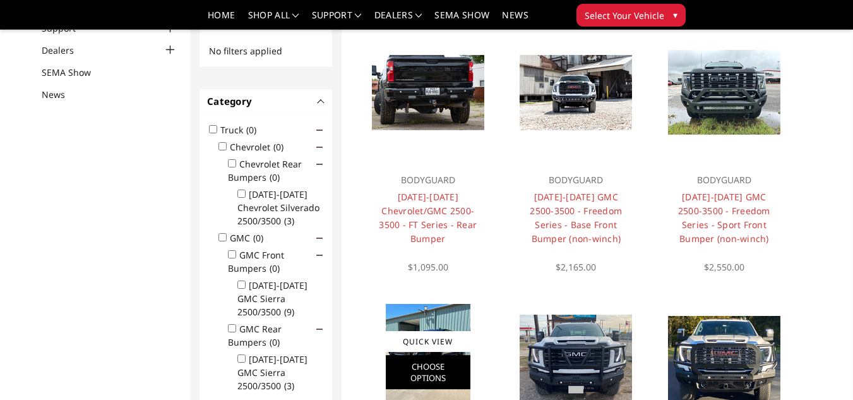
click at [435, 383] on link "Choose Options" at bounding box center [428, 372] width 85 height 34
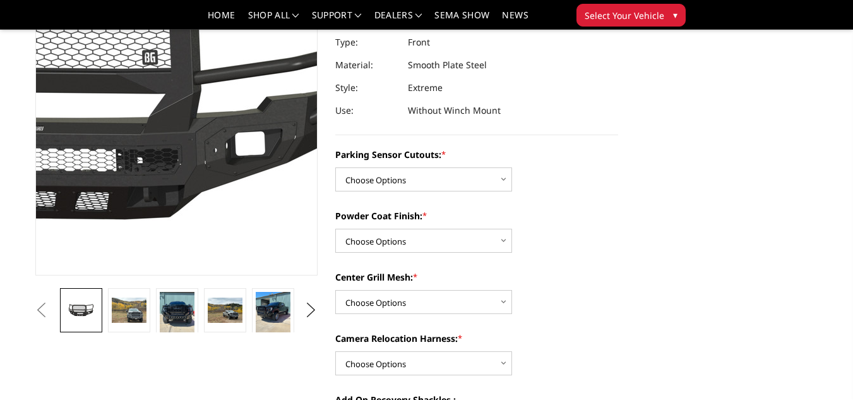
scroll to position [167, 0]
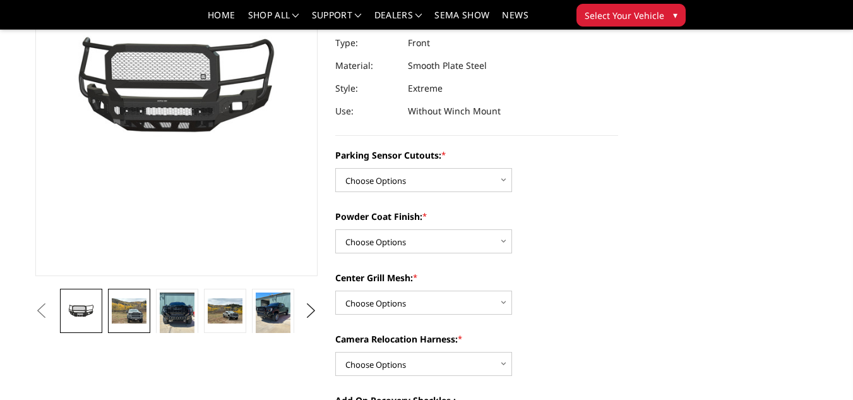
click at [131, 313] on img at bounding box center [129, 311] width 34 height 26
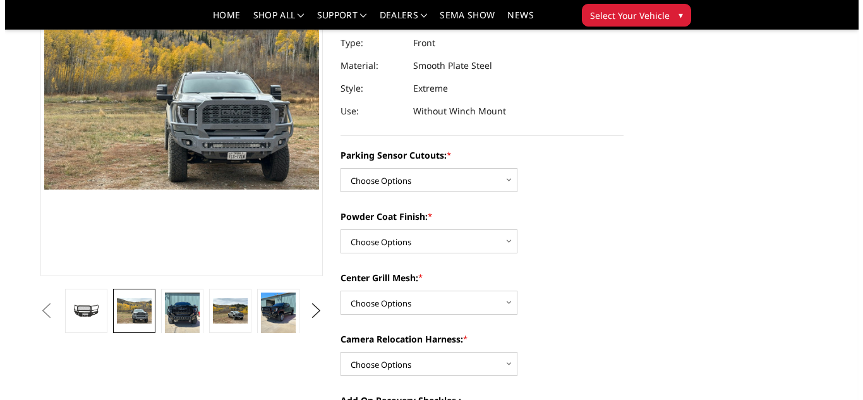
scroll to position [128, 0]
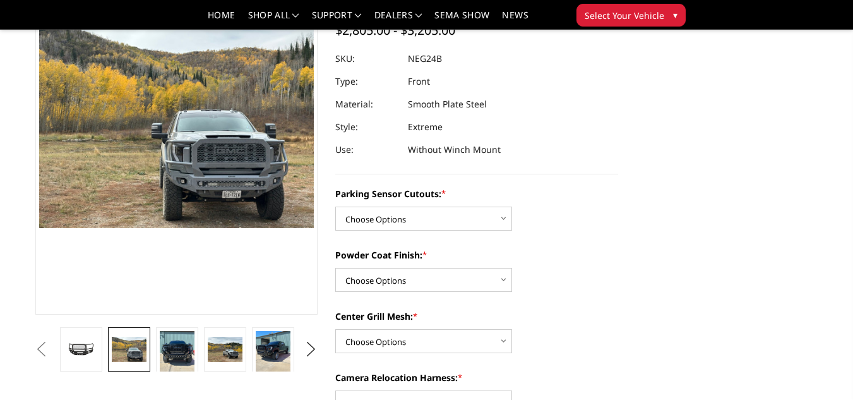
click at [239, 168] on img at bounding box center [60, 100] width 809 height 606
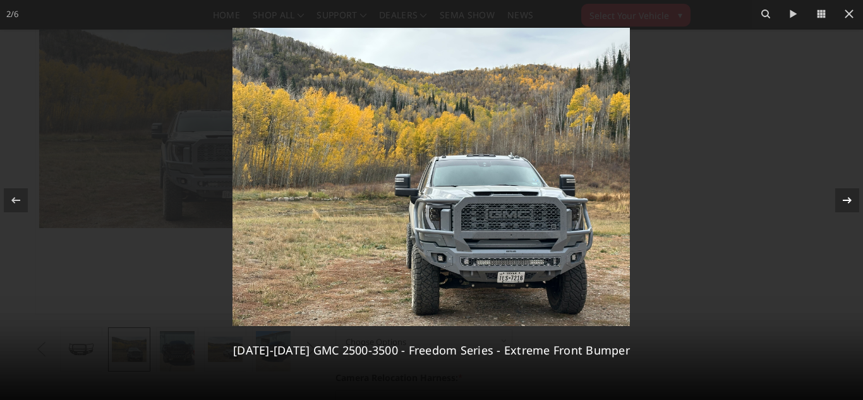
click at [849, 193] on icon at bounding box center [847, 200] width 15 height 15
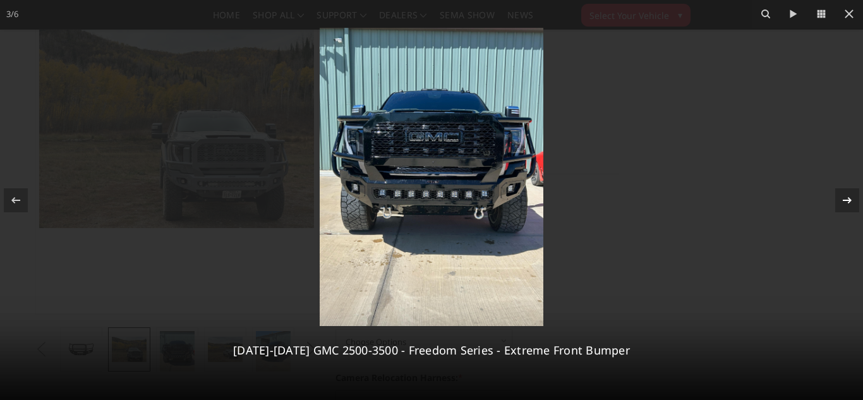
click at [849, 193] on icon at bounding box center [847, 200] width 15 height 15
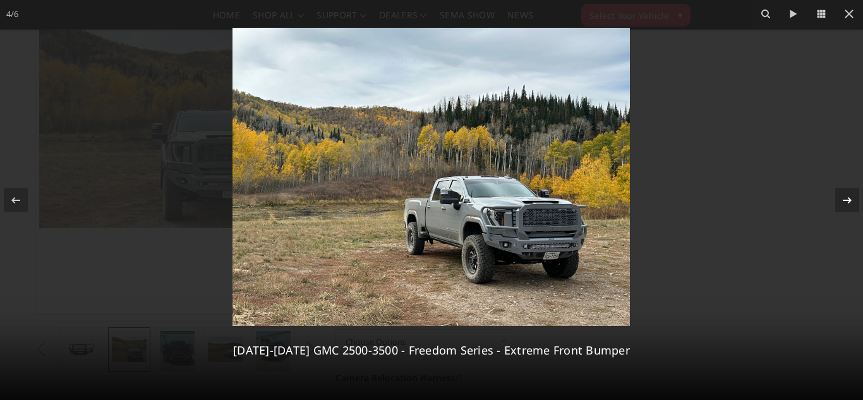
click at [849, 193] on icon at bounding box center [847, 200] width 15 height 15
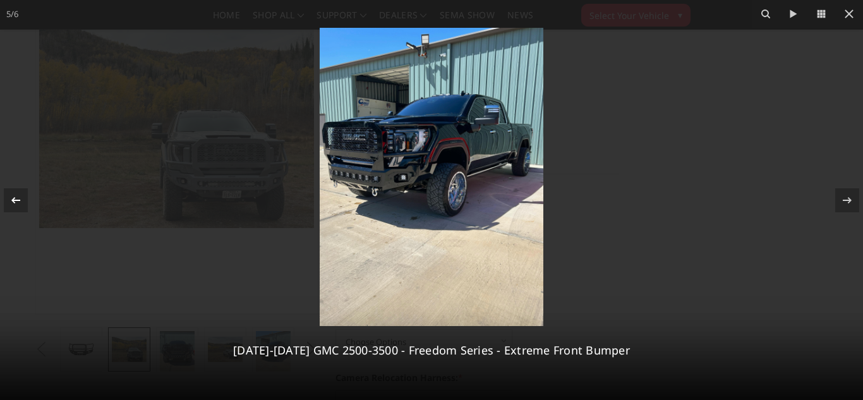
click at [19, 207] on icon at bounding box center [15, 200] width 15 height 15
